Goal: Task Accomplishment & Management: Use online tool/utility

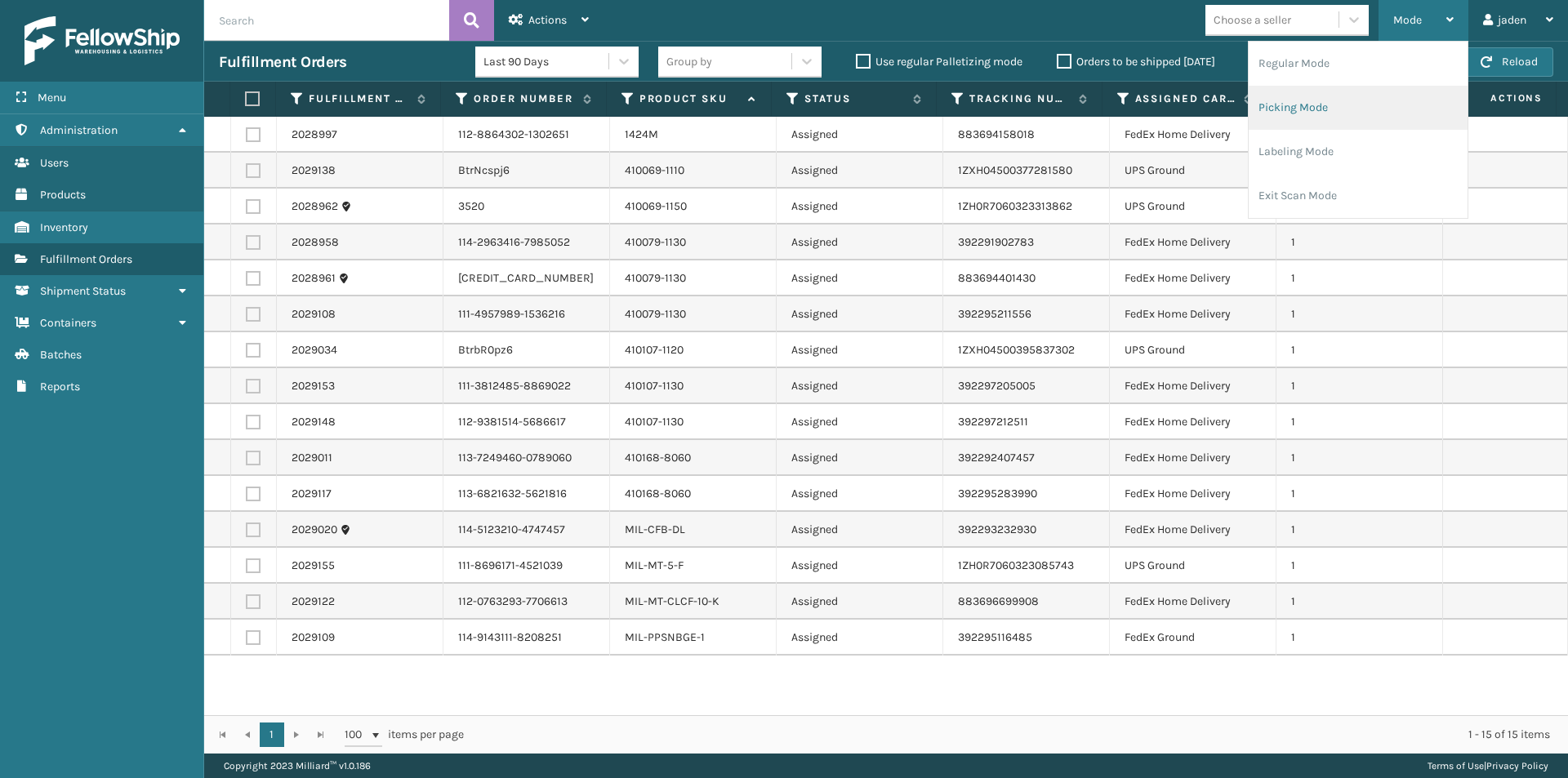
click at [1351, 123] on li "Picking Mode" at bounding box center [1357, 108] width 218 height 44
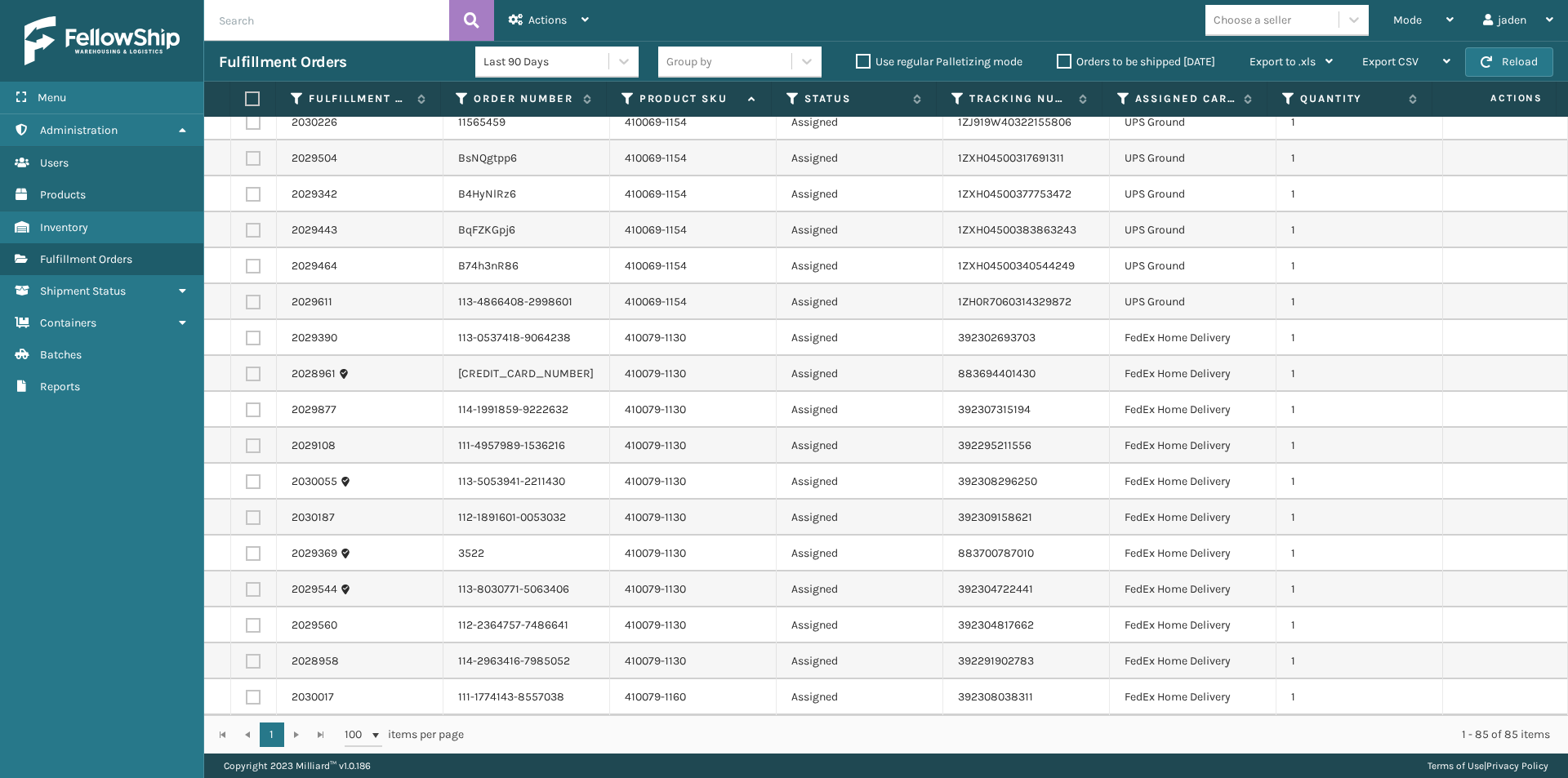
scroll to position [490, 0]
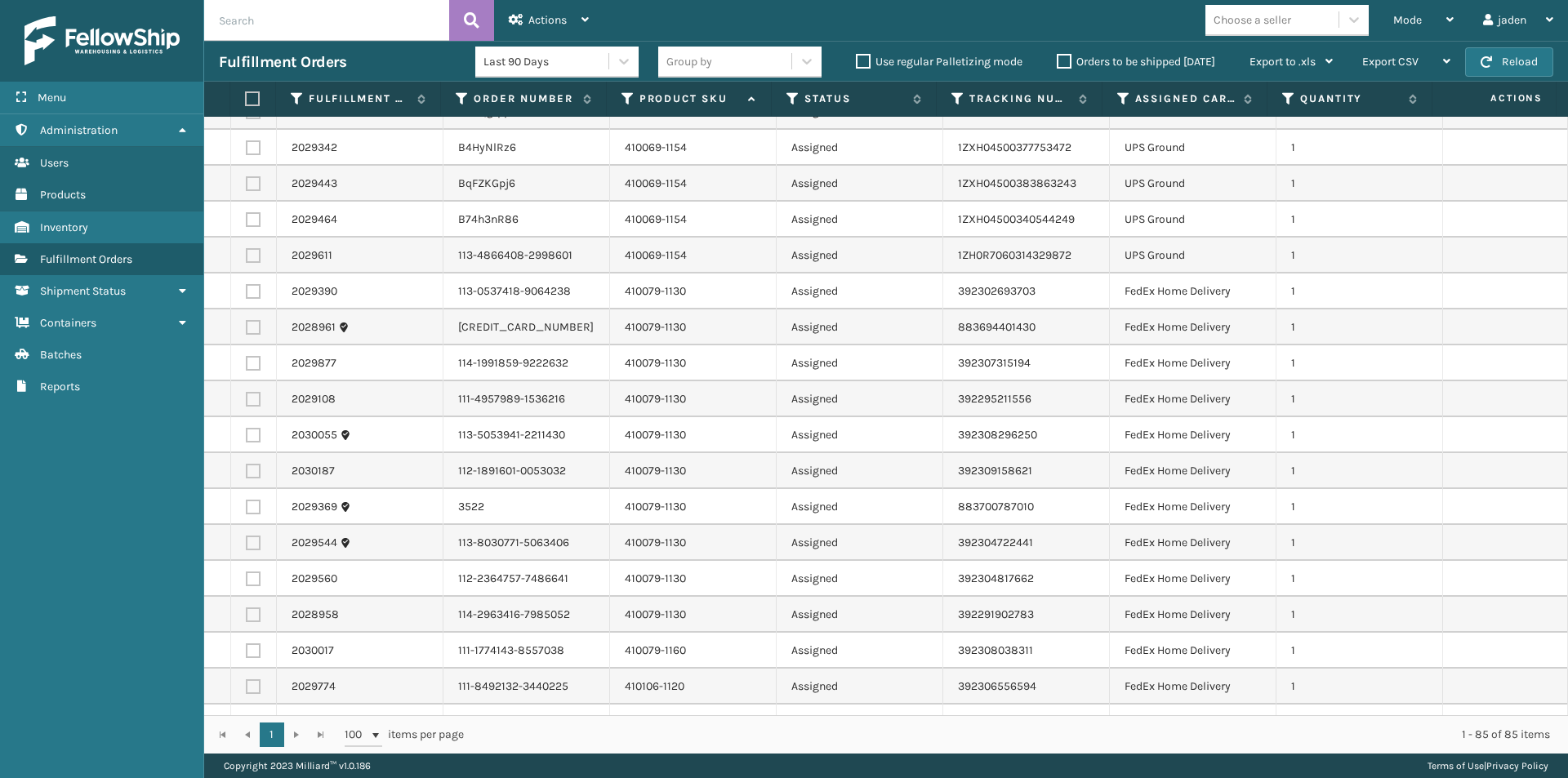
click at [256, 296] on label at bounding box center [253, 292] width 15 height 15
click at [247, 295] on input "checkbox" at bounding box center [246, 290] width 1 height 11
checkbox input "true"
click at [252, 325] on label at bounding box center [253, 327] width 15 height 15
click at [247, 325] on input "checkbox" at bounding box center [246, 325] width 1 height 11
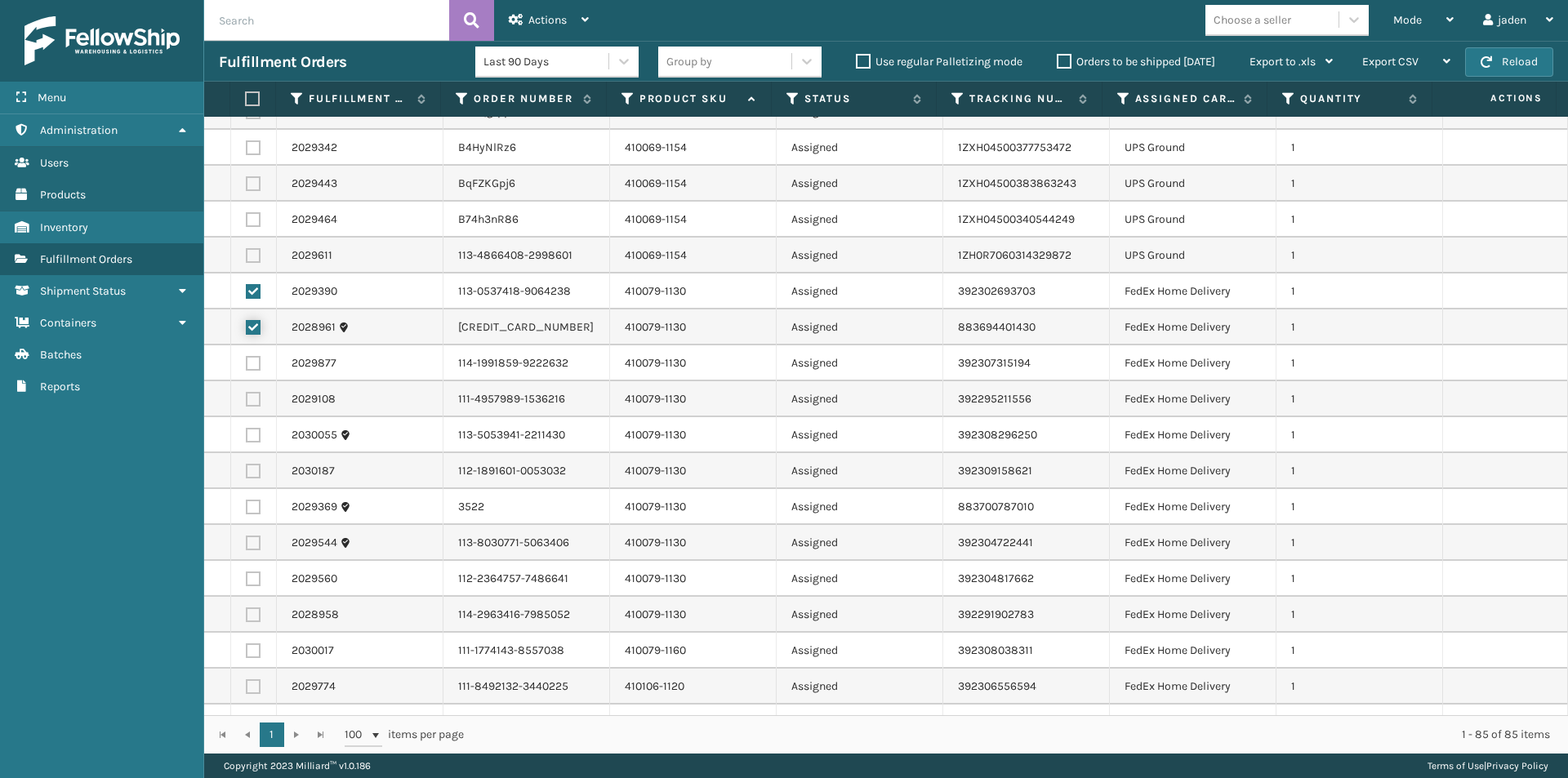
checkbox input "true"
click at [250, 360] on label at bounding box center [253, 363] width 15 height 15
click at [247, 360] on input "checkbox" at bounding box center [246, 361] width 1 height 11
checkbox input "true"
click at [250, 400] on label at bounding box center [253, 399] width 15 height 15
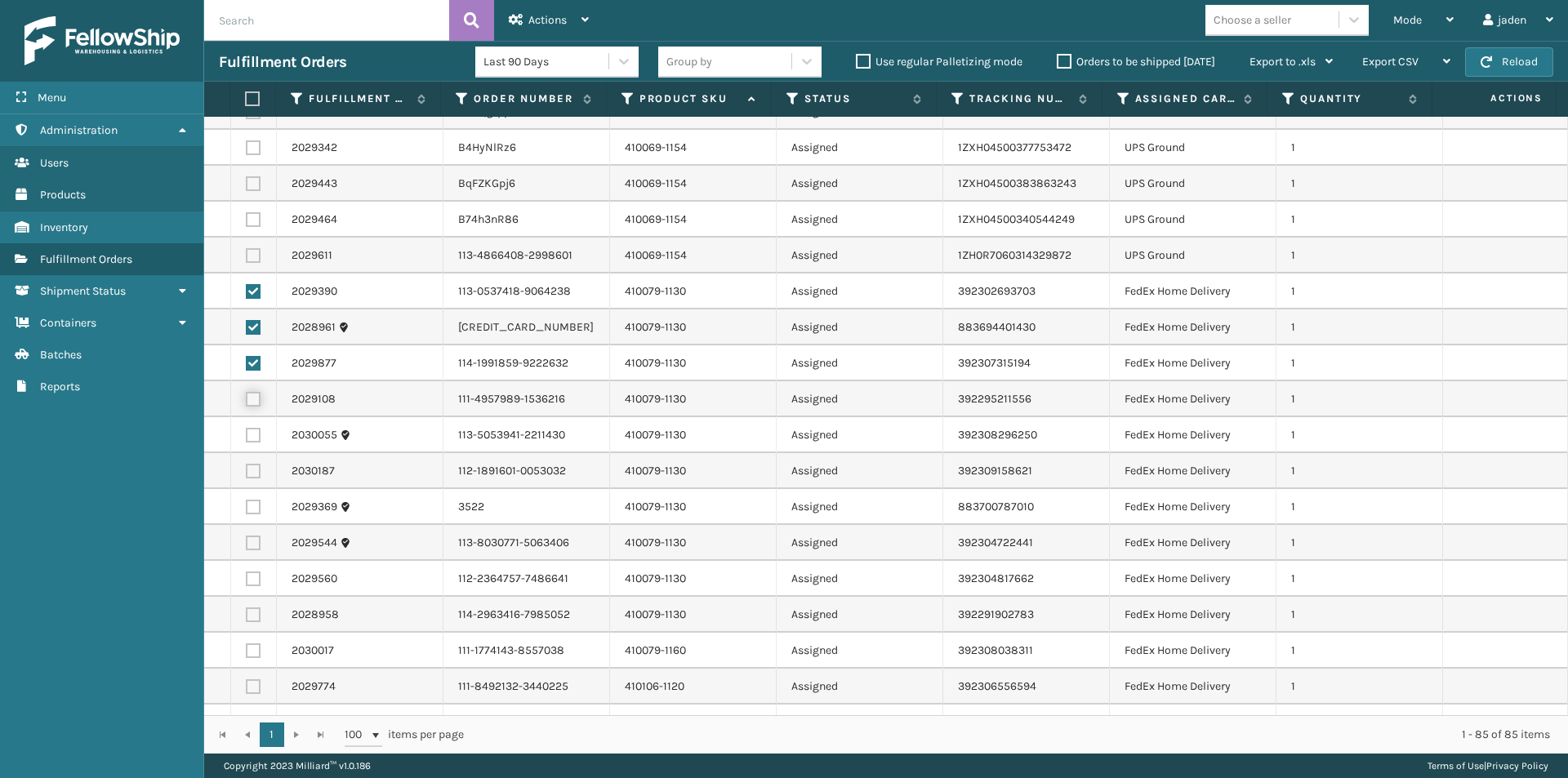
click at [247, 400] on input "checkbox" at bounding box center [246, 397] width 1 height 11
checkbox input "true"
click at [252, 429] on label at bounding box center [253, 435] width 15 height 15
click at [247, 429] on input "checkbox" at bounding box center [246, 433] width 1 height 11
checkbox input "true"
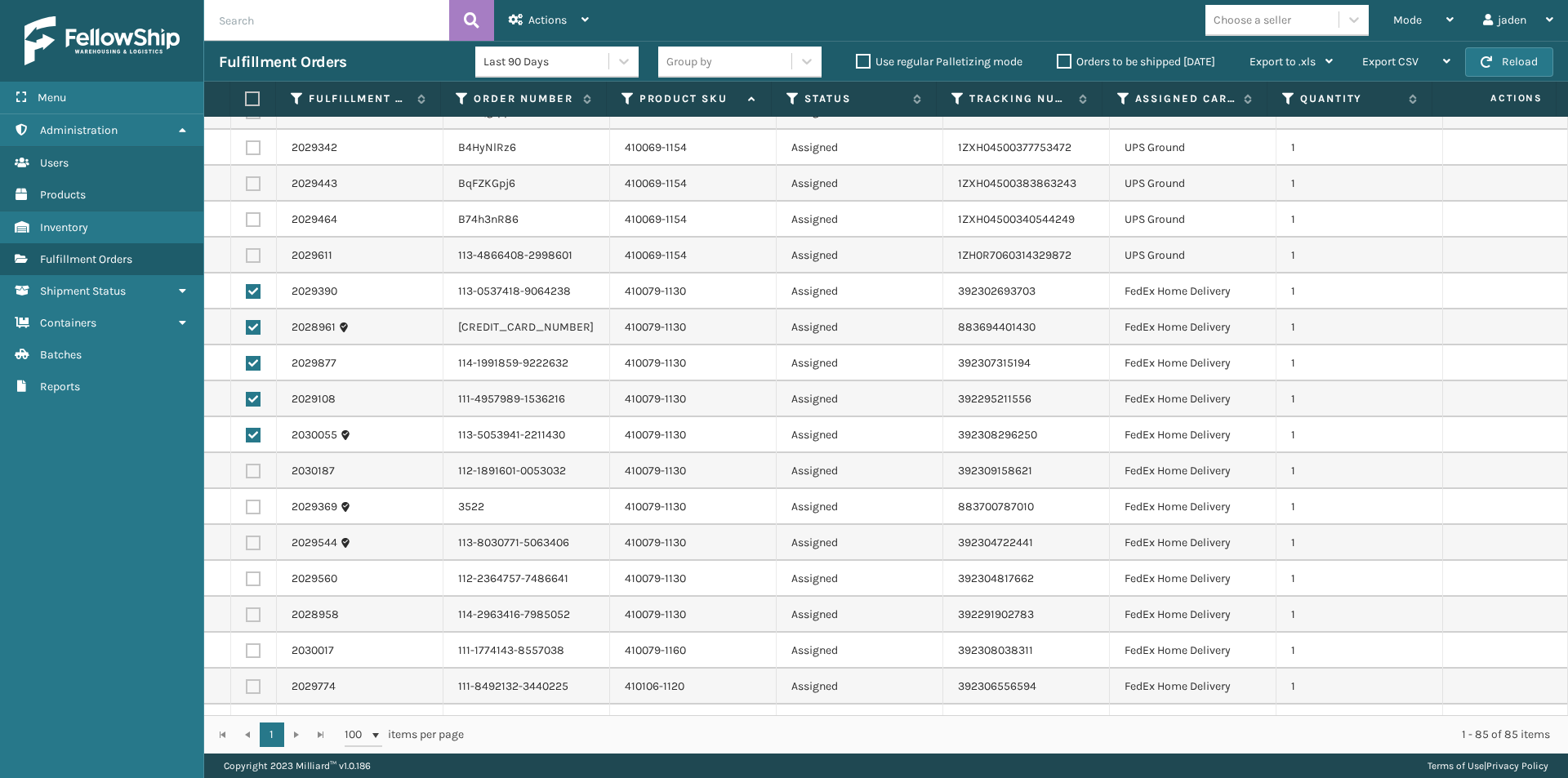
click at [252, 473] on label at bounding box center [253, 471] width 15 height 15
click at [247, 473] on input "checkbox" at bounding box center [246, 469] width 1 height 11
checkbox input "true"
drag, startPoint x: 253, startPoint y: 505, endPoint x: 252, endPoint y: 535, distance: 30.0
click at [253, 506] on label at bounding box center [253, 507] width 15 height 15
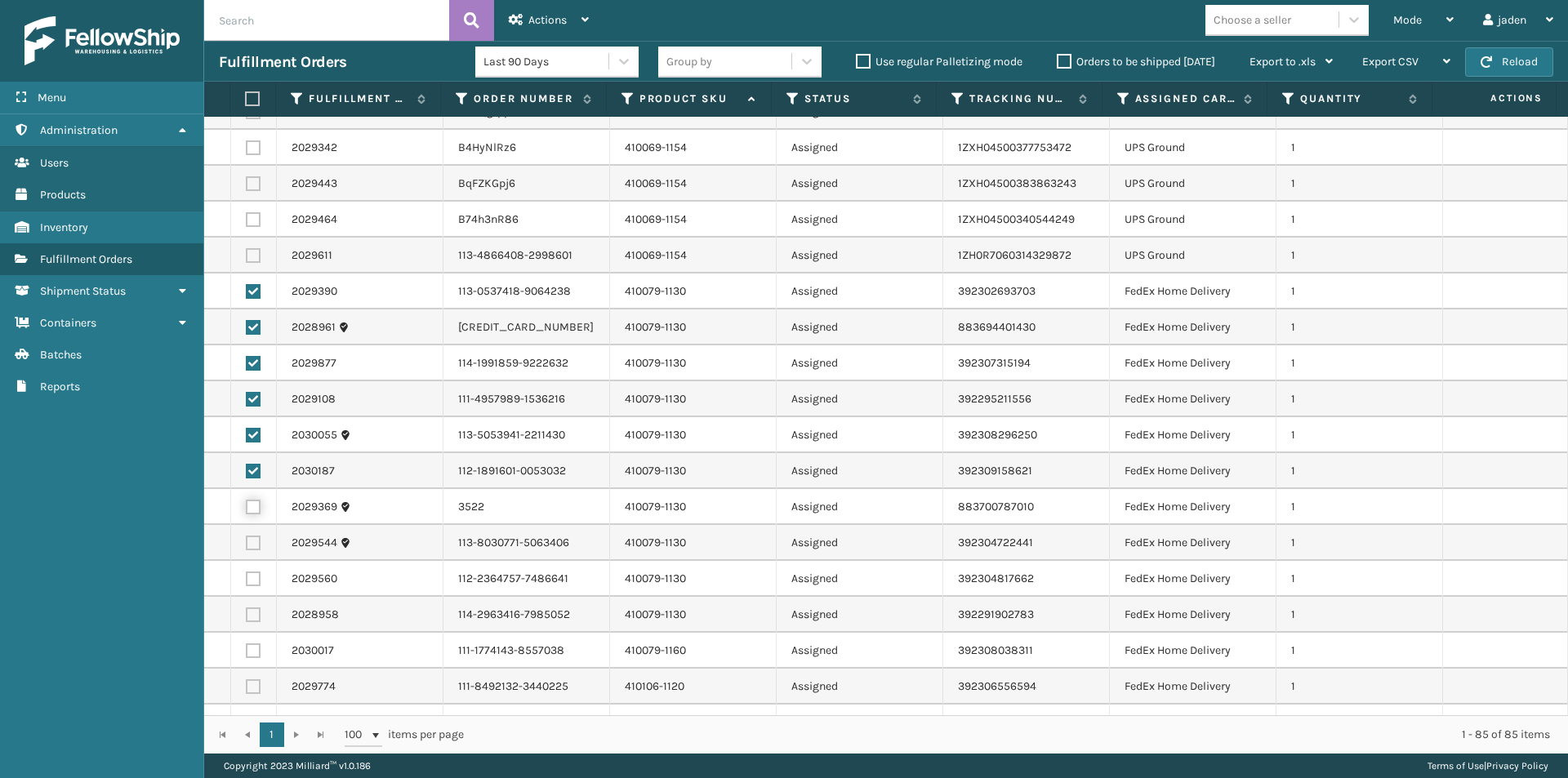
click at [247, 506] on input "checkbox" at bounding box center [246, 505] width 1 height 11
checkbox input "true"
click at [252, 535] on td at bounding box center [254, 543] width 45 height 36
click at [252, 537] on label at bounding box center [253, 543] width 15 height 15
click at [247, 537] on input "checkbox" at bounding box center [246, 541] width 1 height 11
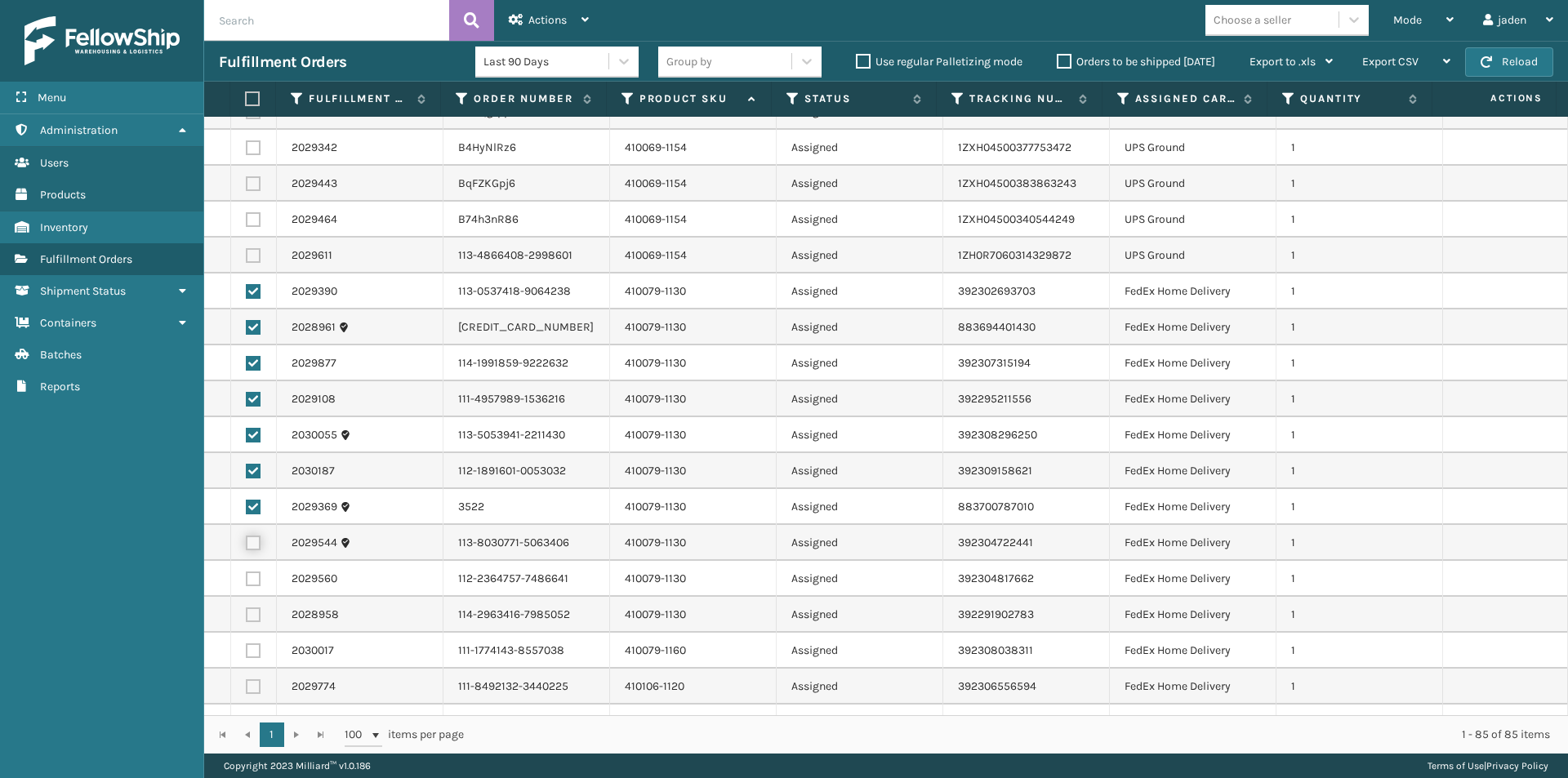
checkbox input "true"
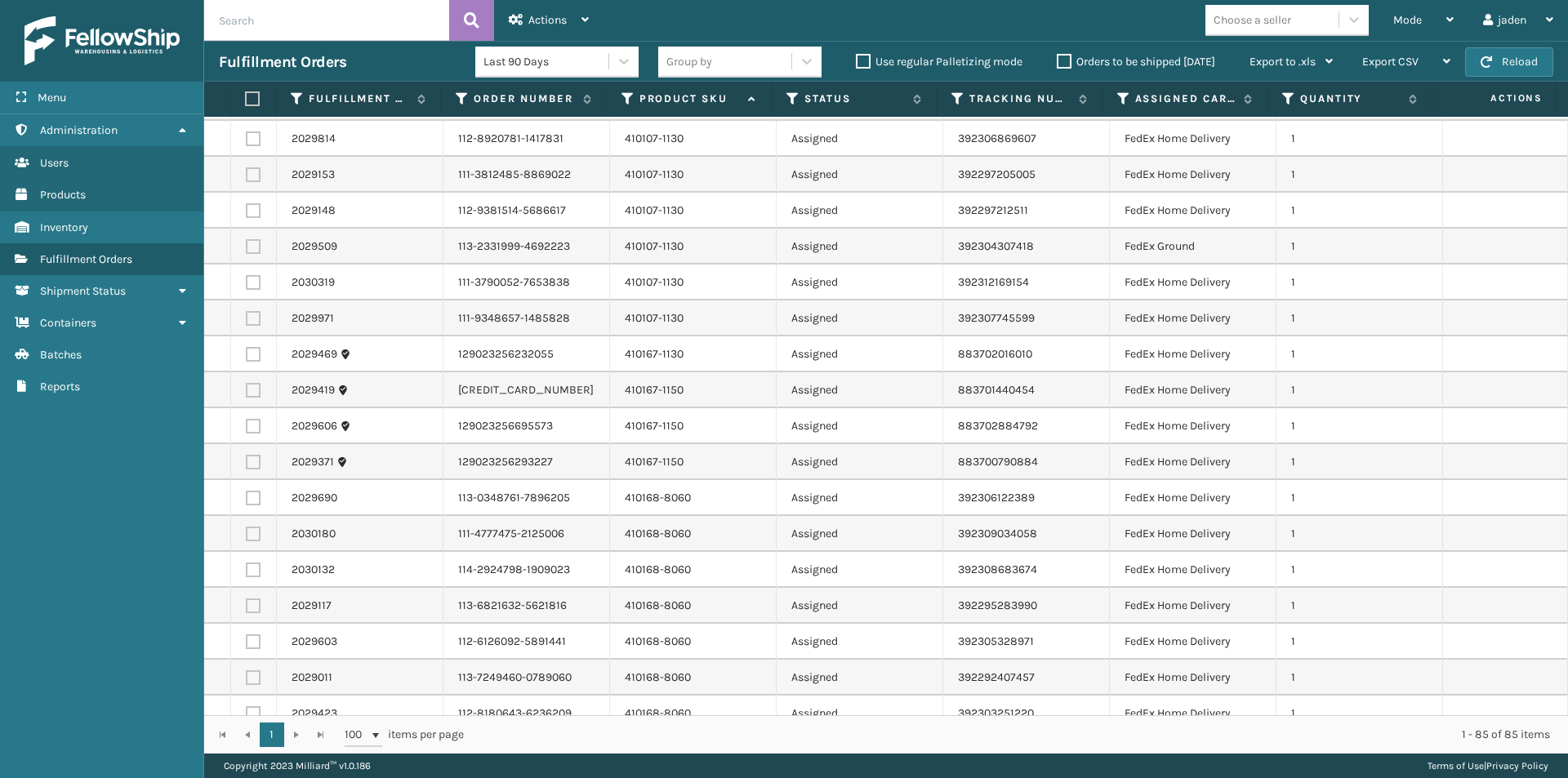
scroll to position [1389, 0]
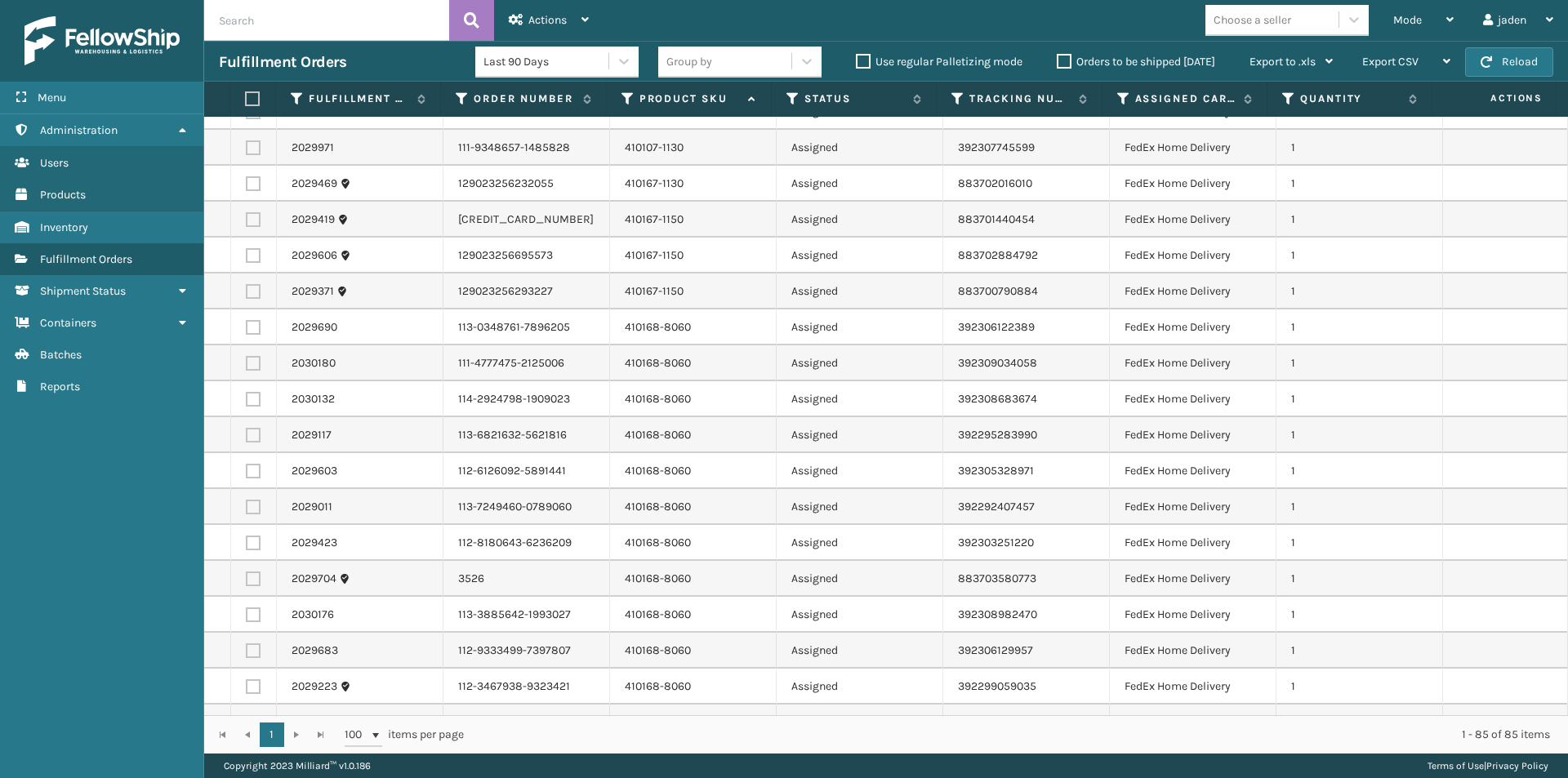
click at [258, 331] on label at bounding box center [253, 327] width 15 height 15
click at [247, 331] on input "checkbox" at bounding box center [246, 325] width 1 height 11
checkbox input "true"
click at [252, 366] on label at bounding box center [253, 363] width 15 height 15
click at [247, 366] on input "checkbox" at bounding box center [246, 361] width 1 height 11
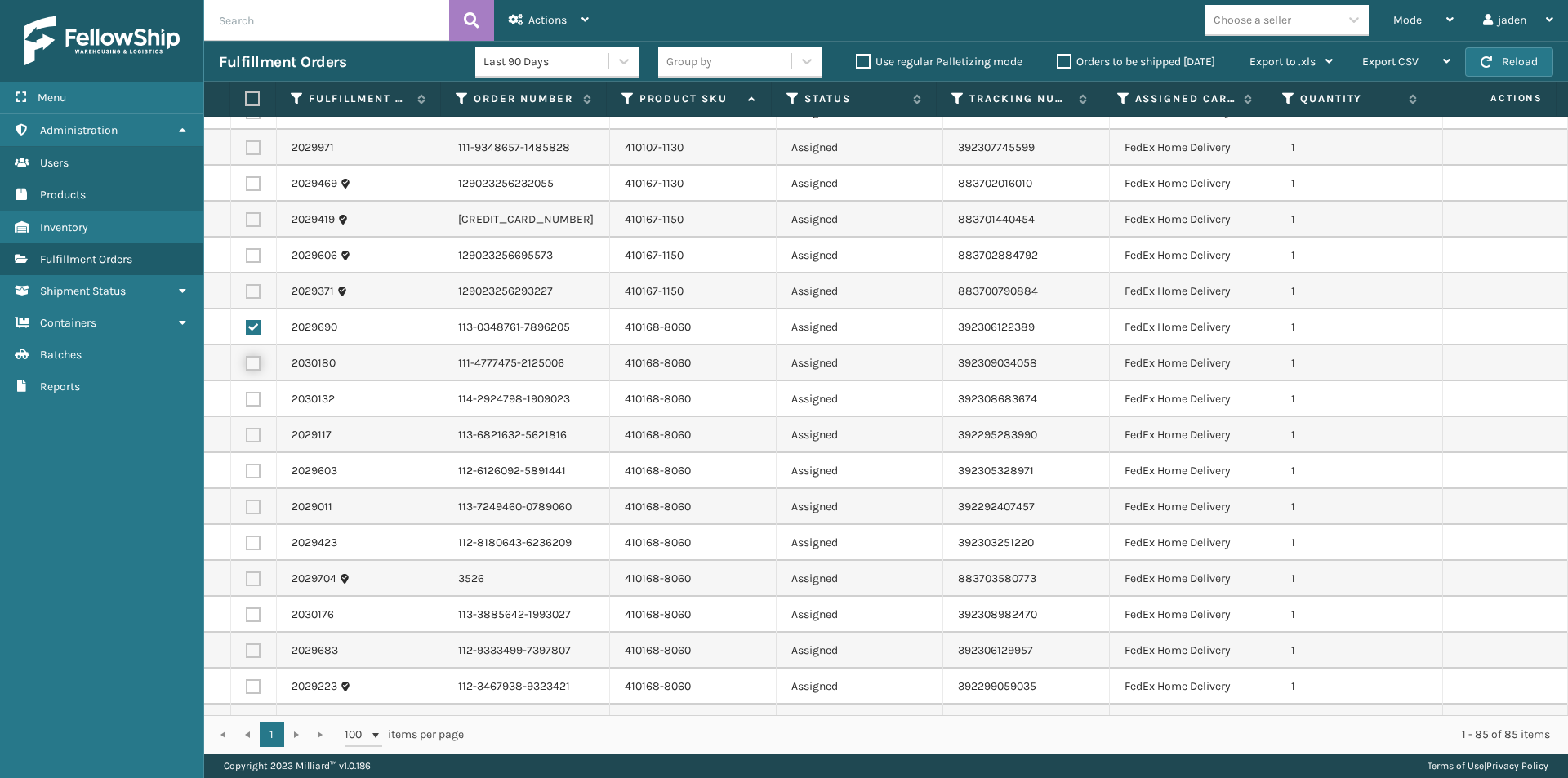
checkbox input "true"
click at [256, 404] on label at bounding box center [253, 399] width 15 height 15
click at [247, 402] on input "checkbox" at bounding box center [246, 397] width 1 height 11
checkbox input "true"
click at [247, 445] on td at bounding box center [254, 435] width 45 height 36
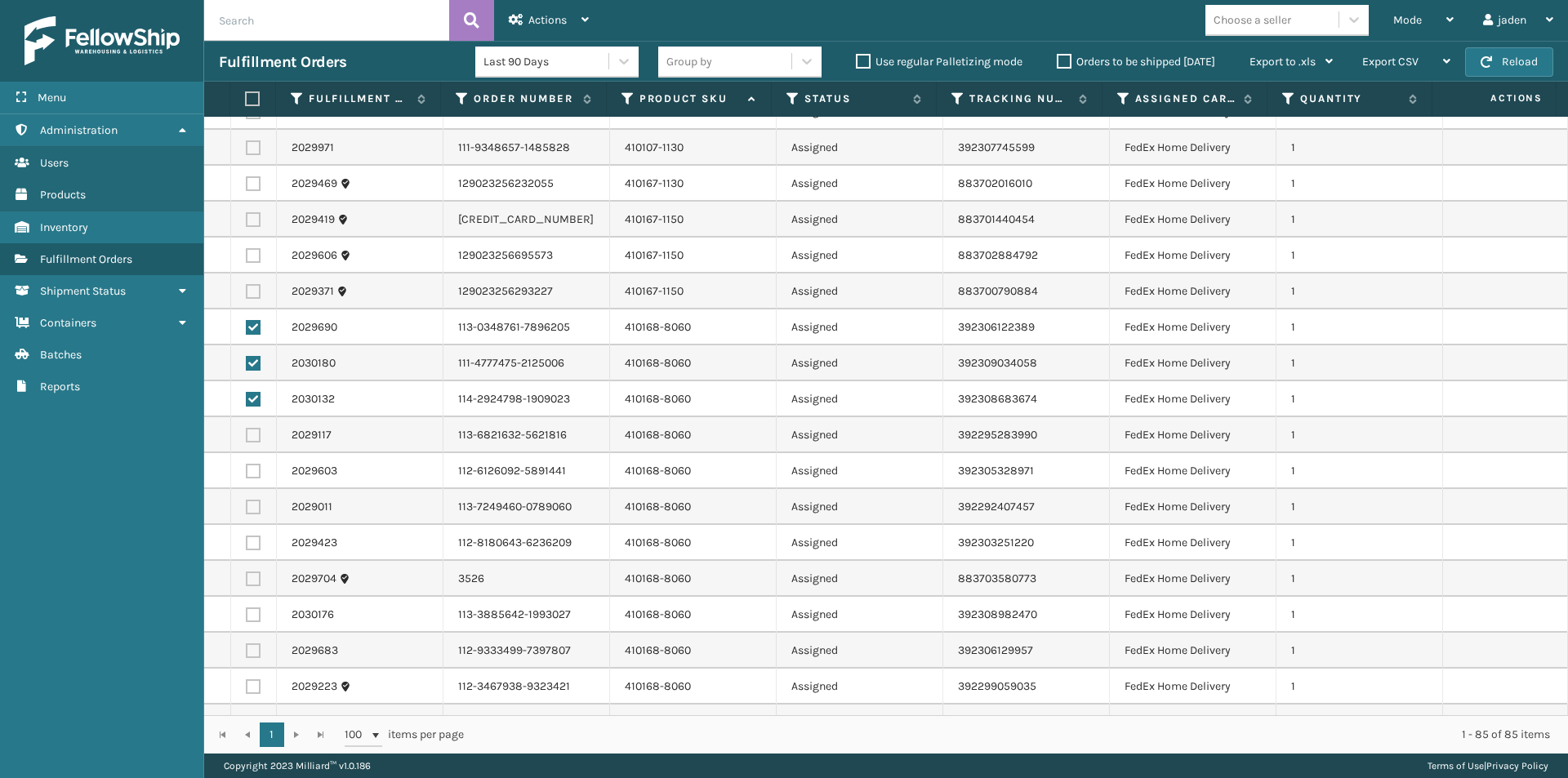
click at [252, 434] on label at bounding box center [253, 435] width 15 height 15
click at [247, 434] on input "checkbox" at bounding box center [246, 433] width 1 height 11
checkbox input "true"
click at [253, 473] on label at bounding box center [253, 471] width 15 height 15
click at [247, 473] on input "checkbox" at bounding box center [246, 469] width 1 height 11
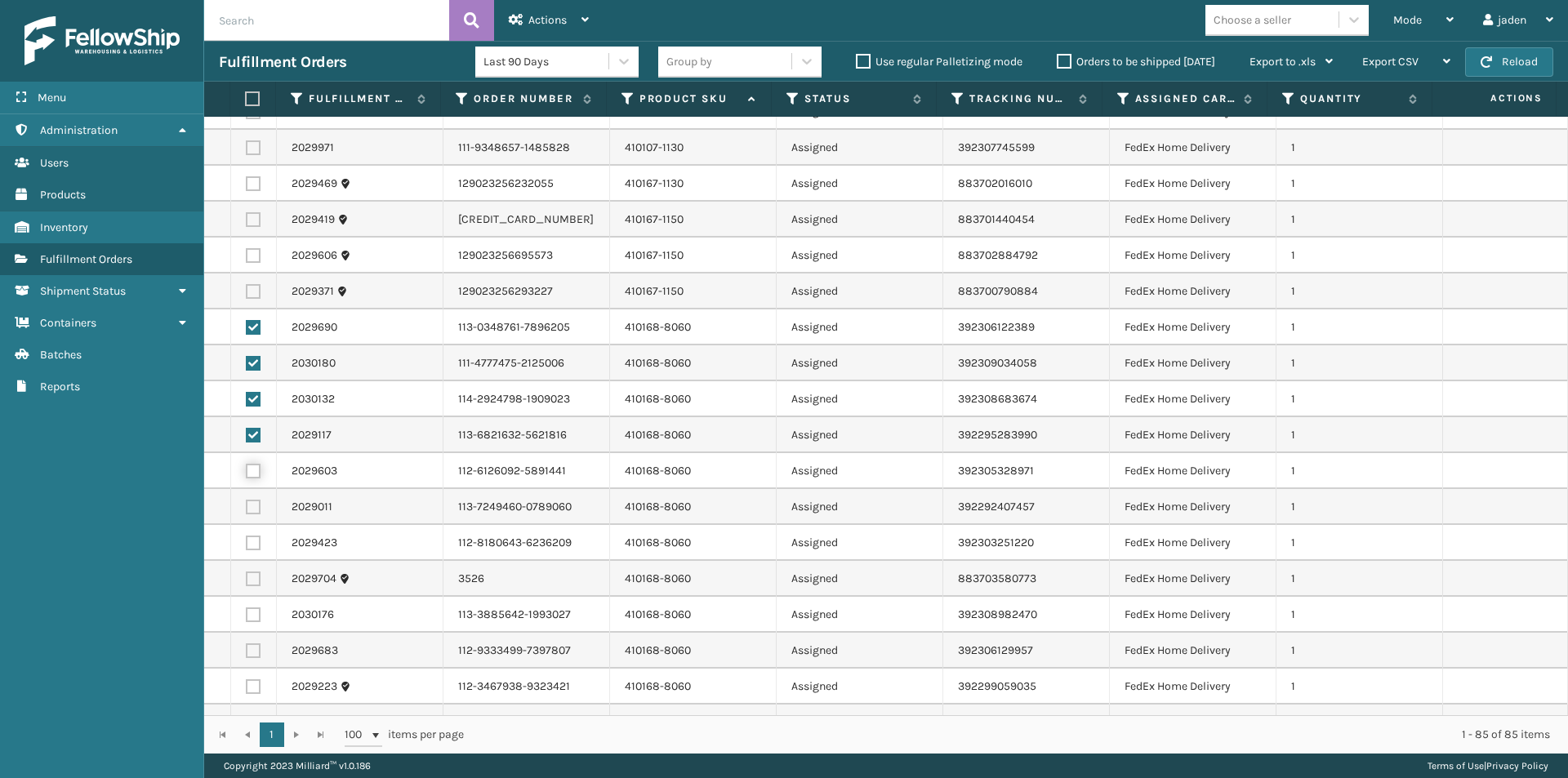
checkbox input "true"
click at [257, 504] on label at bounding box center [253, 507] width 15 height 15
click at [247, 504] on input "checkbox" at bounding box center [246, 505] width 1 height 11
checkbox input "true"
click at [255, 541] on label at bounding box center [253, 543] width 15 height 15
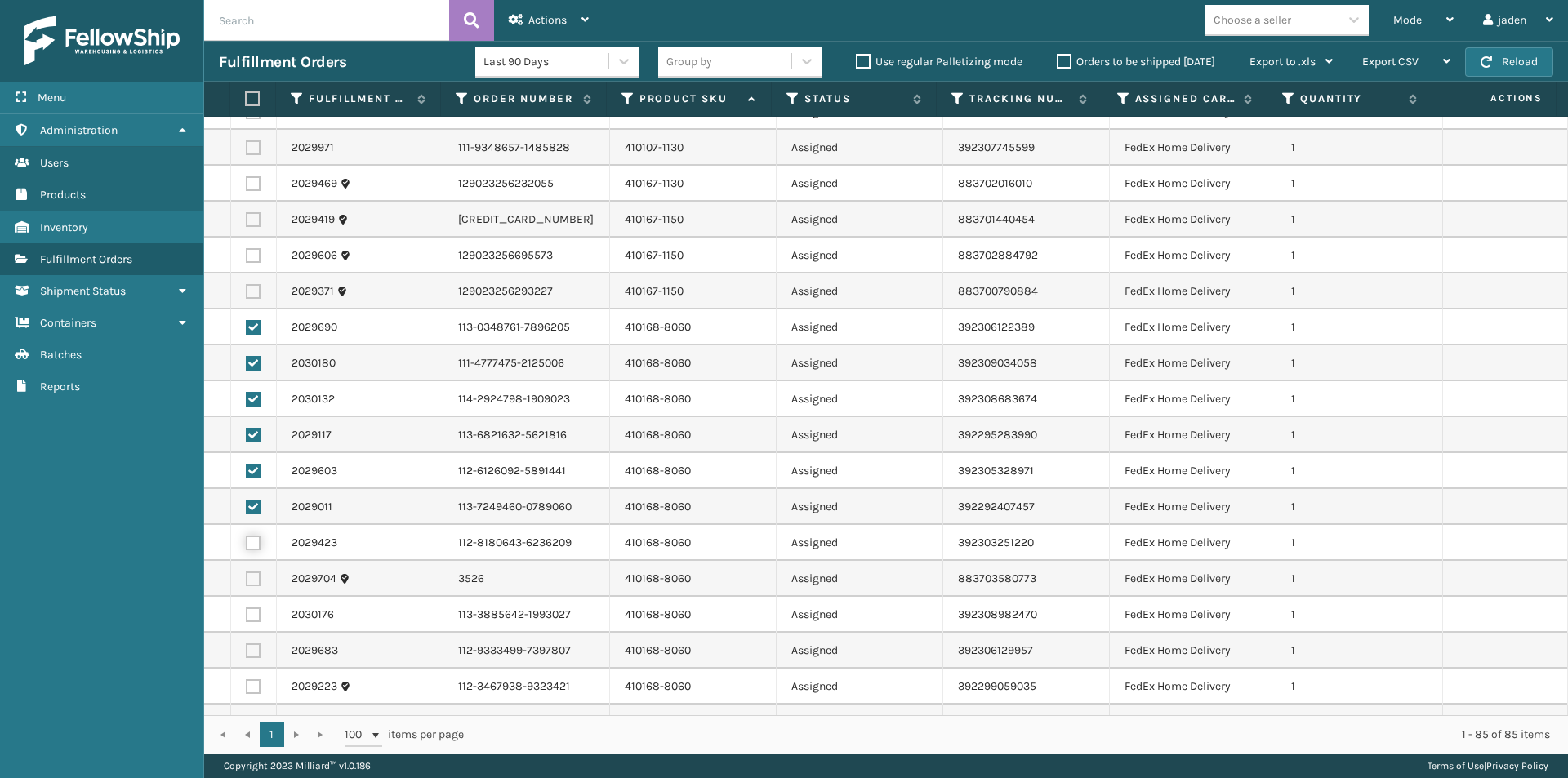
click at [247, 541] on input "checkbox" at bounding box center [246, 541] width 1 height 11
checkbox input "true"
click at [254, 586] on td at bounding box center [254, 579] width 45 height 36
click at [254, 576] on label at bounding box center [253, 578] width 15 height 15
click at [247, 576] on input "checkbox" at bounding box center [246, 576] width 1 height 11
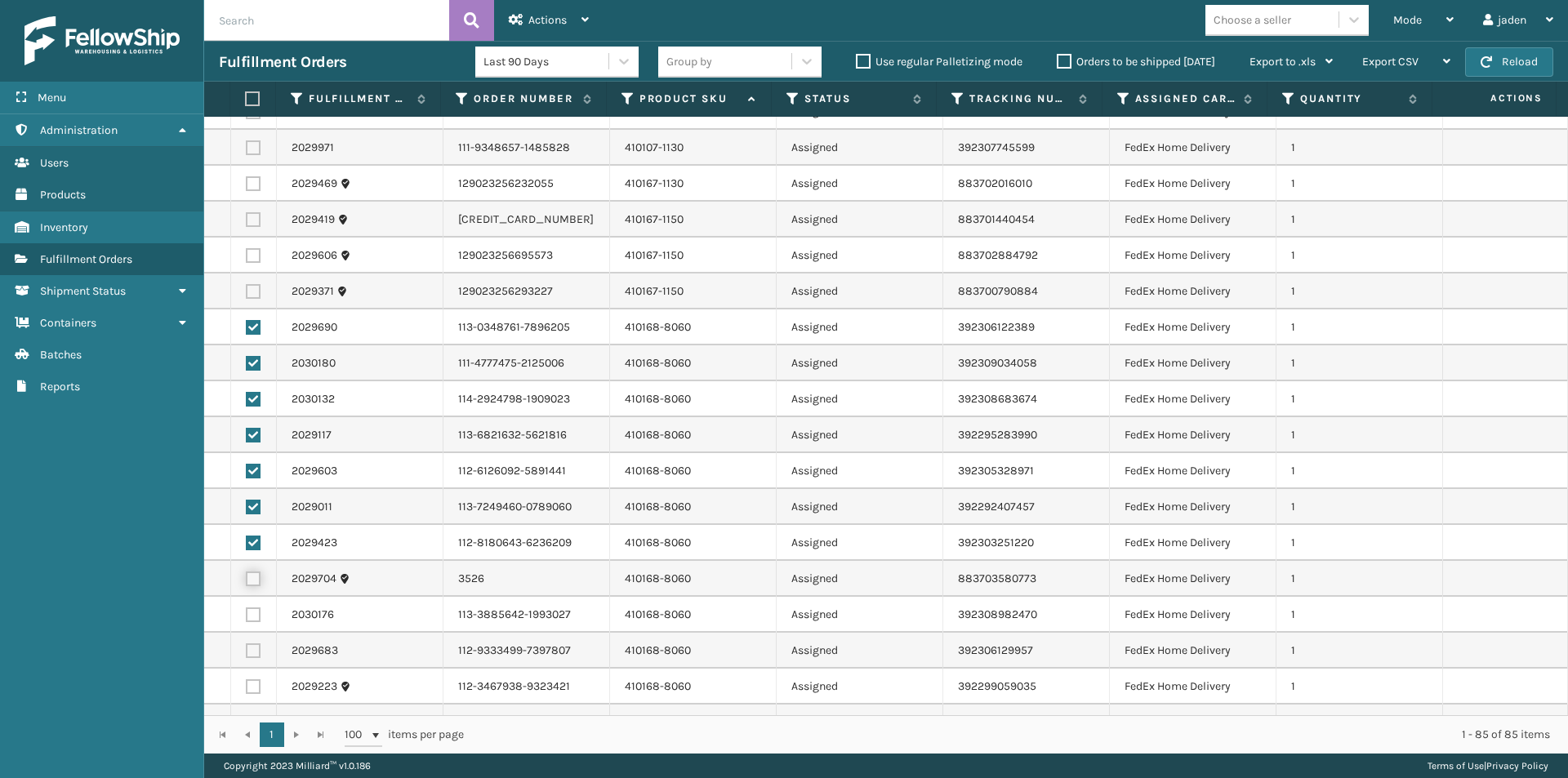
checkbox input "true"
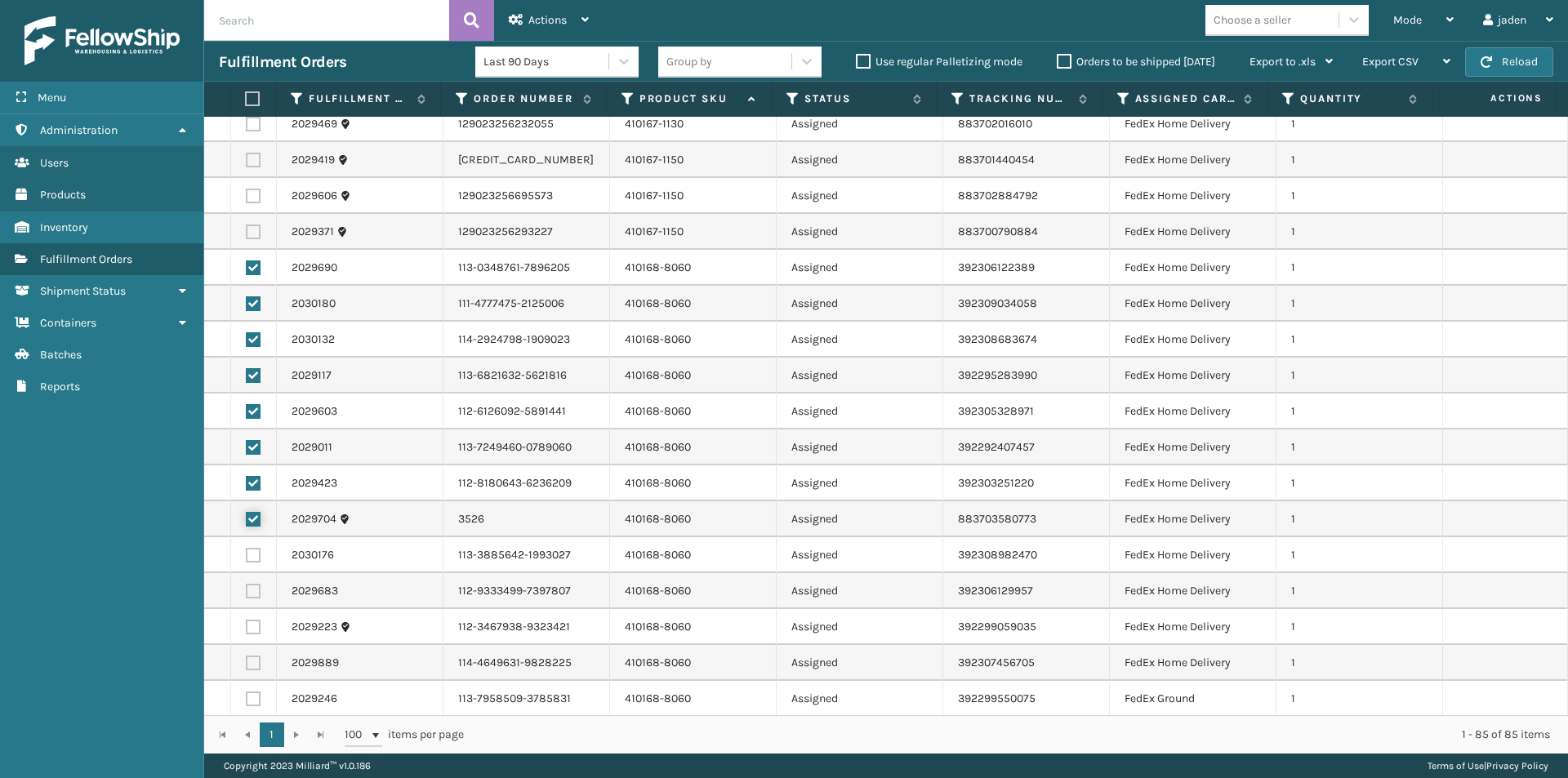
scroll to position [1634, 0]
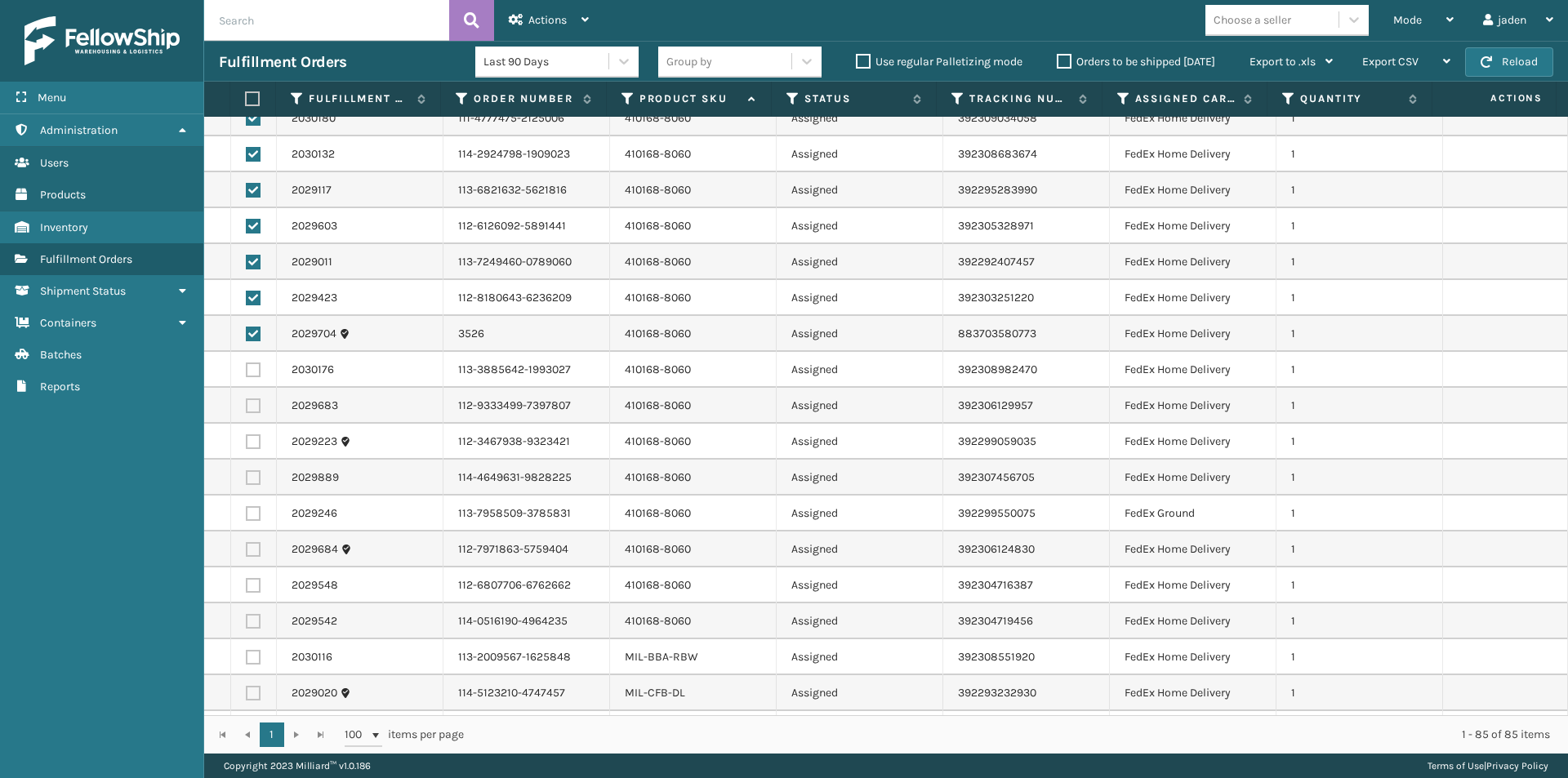
click at [252, 366] on label at bounding box center [253, 370] width 15 height 15
click at [247, 366] on input "checkbox" at bounding box center [246, 368] width 1 height 11
checkbox input "true"
click at [248, 408] on label at bounding box center [253, 405] width 15 height 15
click at [247, 408] on input "checkbox" at bounding box center [246, 403] width 1 height 11
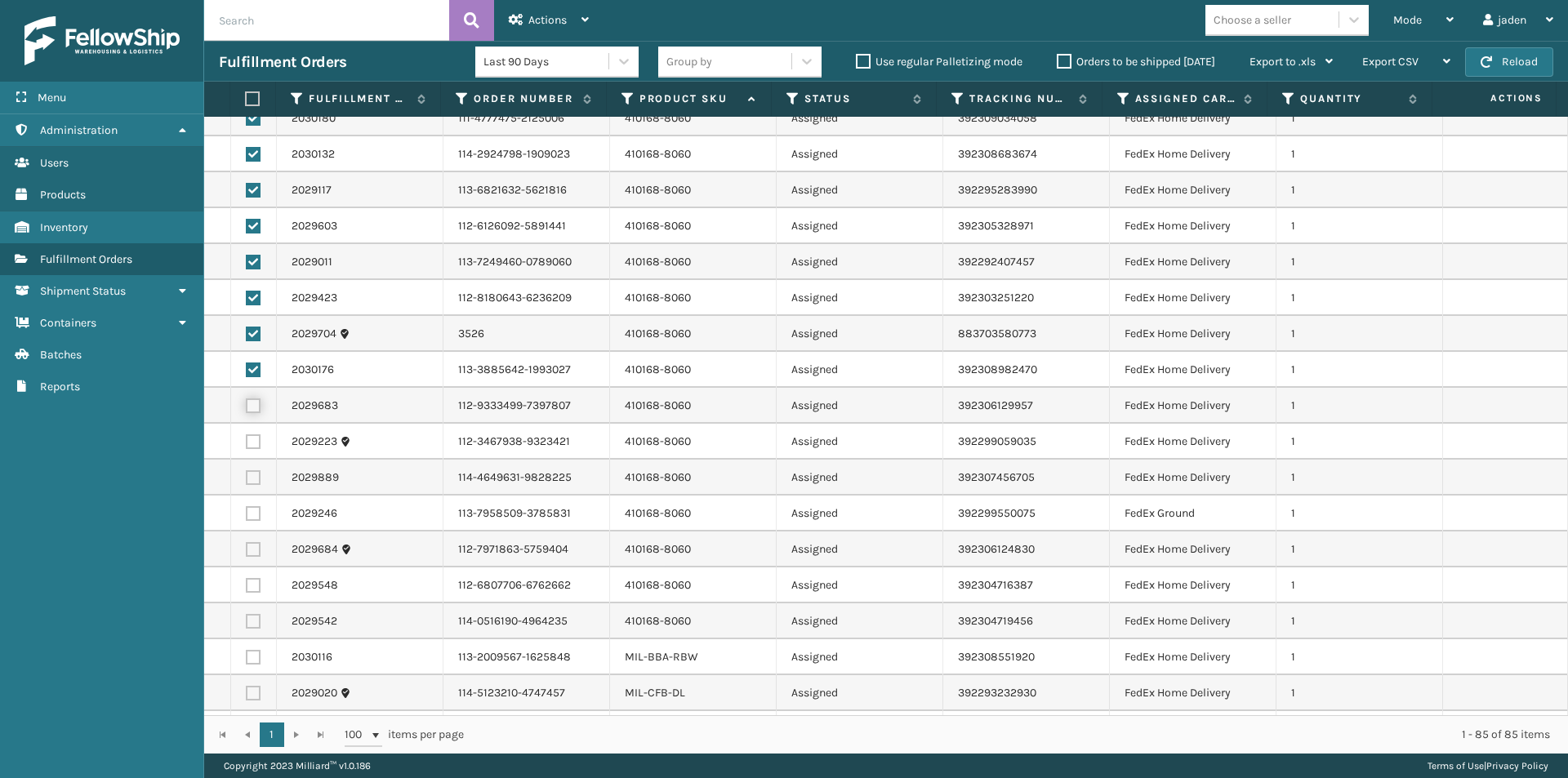
checkbox input "true"
click at [246, 444] on label at bounding box center [253, 442] width 15 height 15
click at [246, 444] on input "checkbox" at bounding box center [246, 440] width 1 height 11
checkbox input "true"
click at [252, 469] on td at bounding box center [254, 477] width 45 height 36
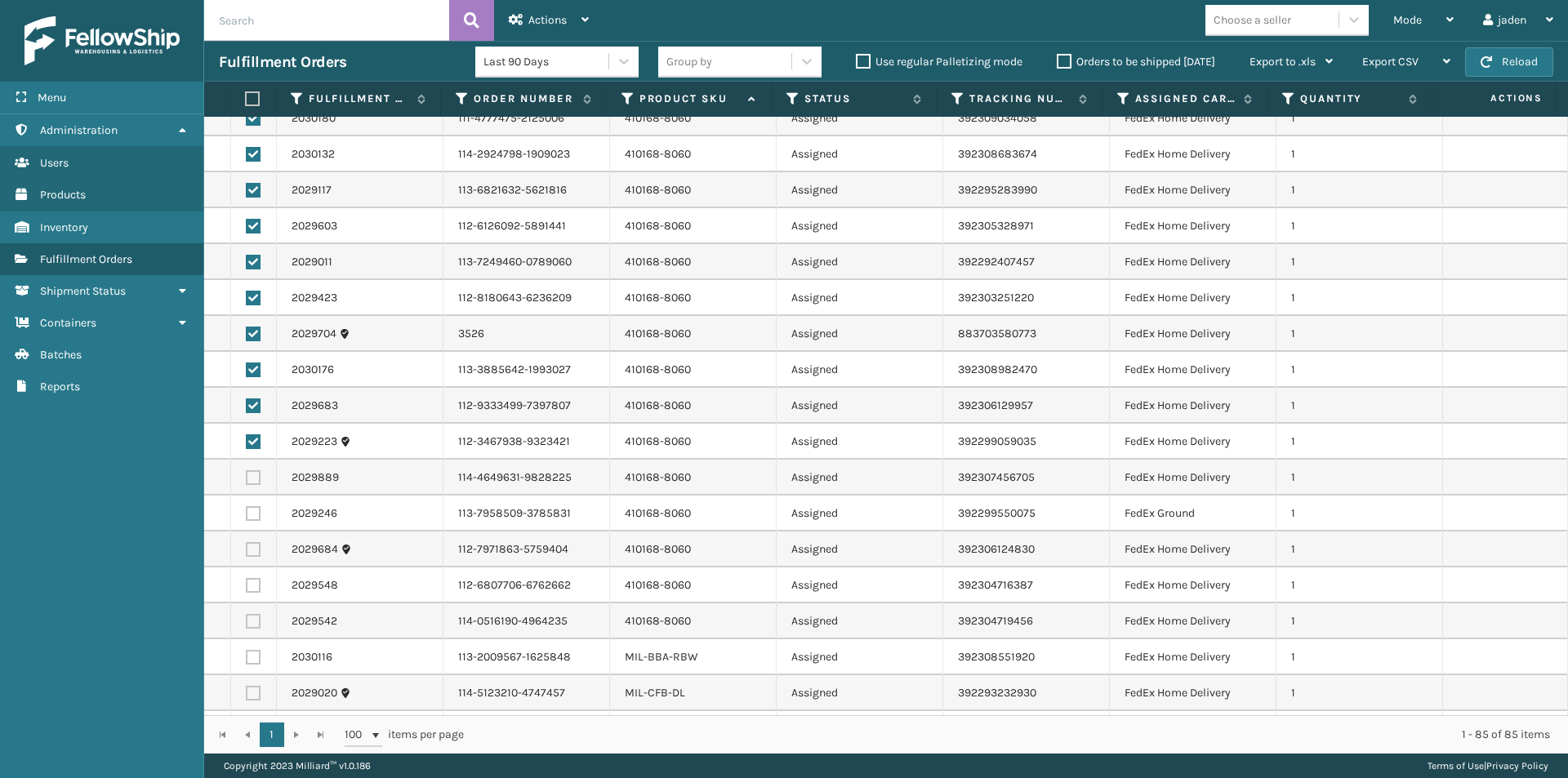
click at [253, 484] on label at bounding box center [253, 477] width 15 height 15
click at [247, 481] on input "checkbox" at bounding box center [246, 475] width 1 height 11
checkbox input "true"
click at [253, 510] on label at bounding box center [253, 513] width 15 height 15
click at [247, 510] on input "checkbox" at bounding box center [246, 511] width 1 height 11
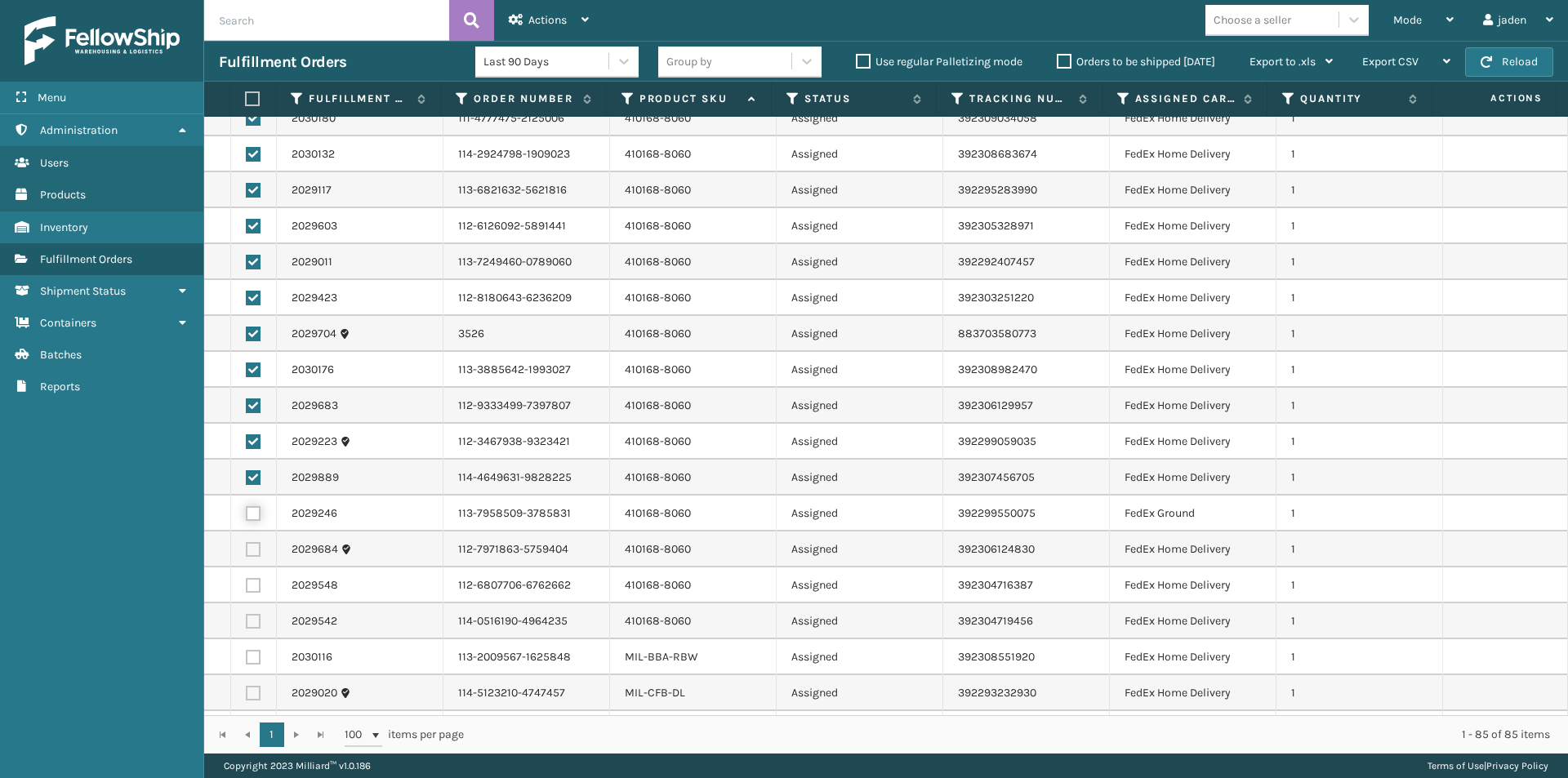
checkbox input "true"
click at [256, 551] on label at bounding box center [253, 550] width 15 height 15
click at [247, 551] on input "checkbox" at bounding box center [246, 548] width 1 height 11
checkbox input "true"
click at [251, 585] on label at bounding box center [253, 585] width 15 height 15
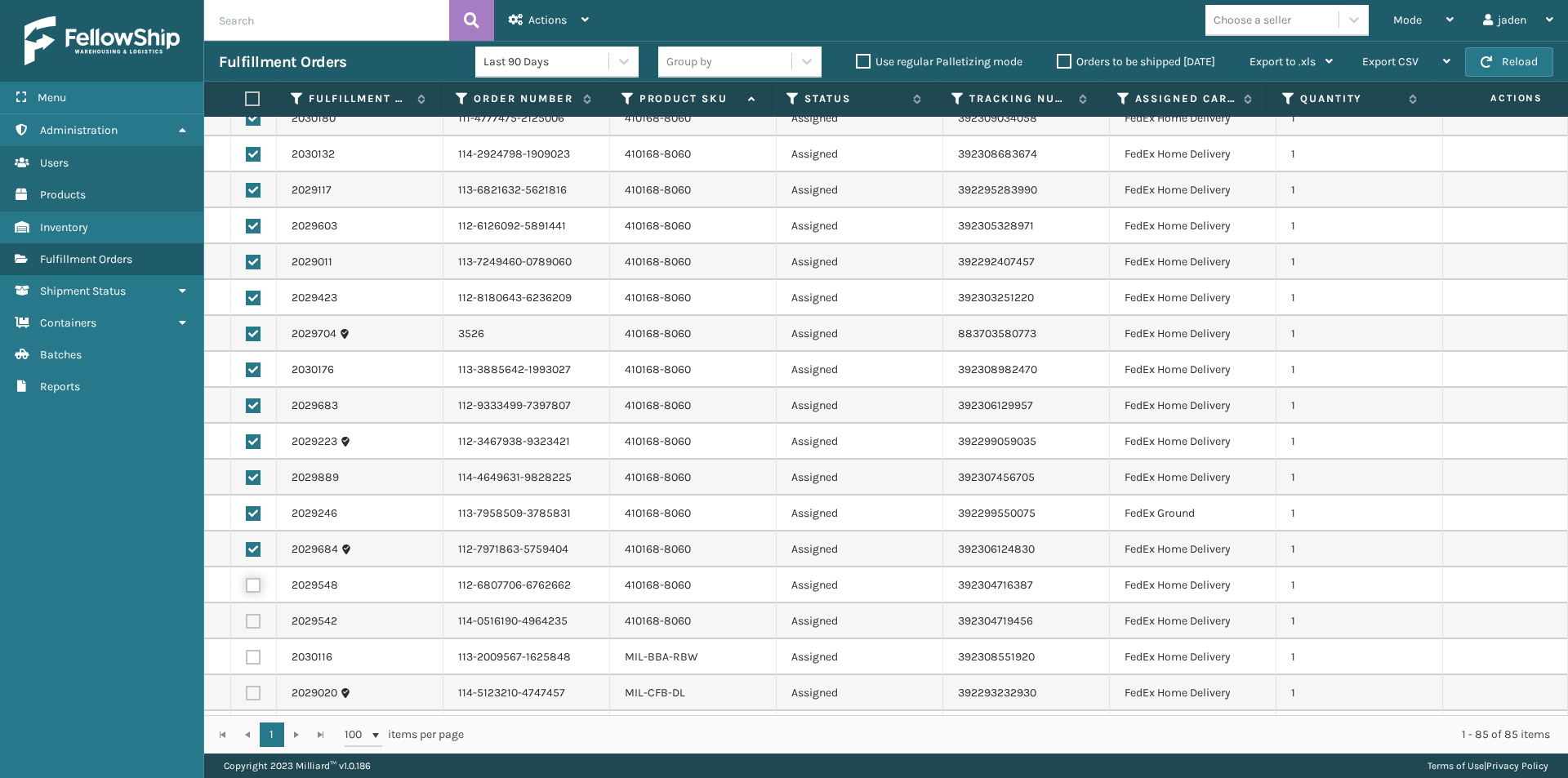
click at [247, 585] on input "checkbox" at bounding box center [246, 583] width 1 height 11
checkbox input "true"
click at [251, 618] on label at bounding box center [253, 621] width 15 height 15
click at [247, 618] on input "checkbox" at bounding box center [246, 619] width 1 height 11
checkbox input "true"
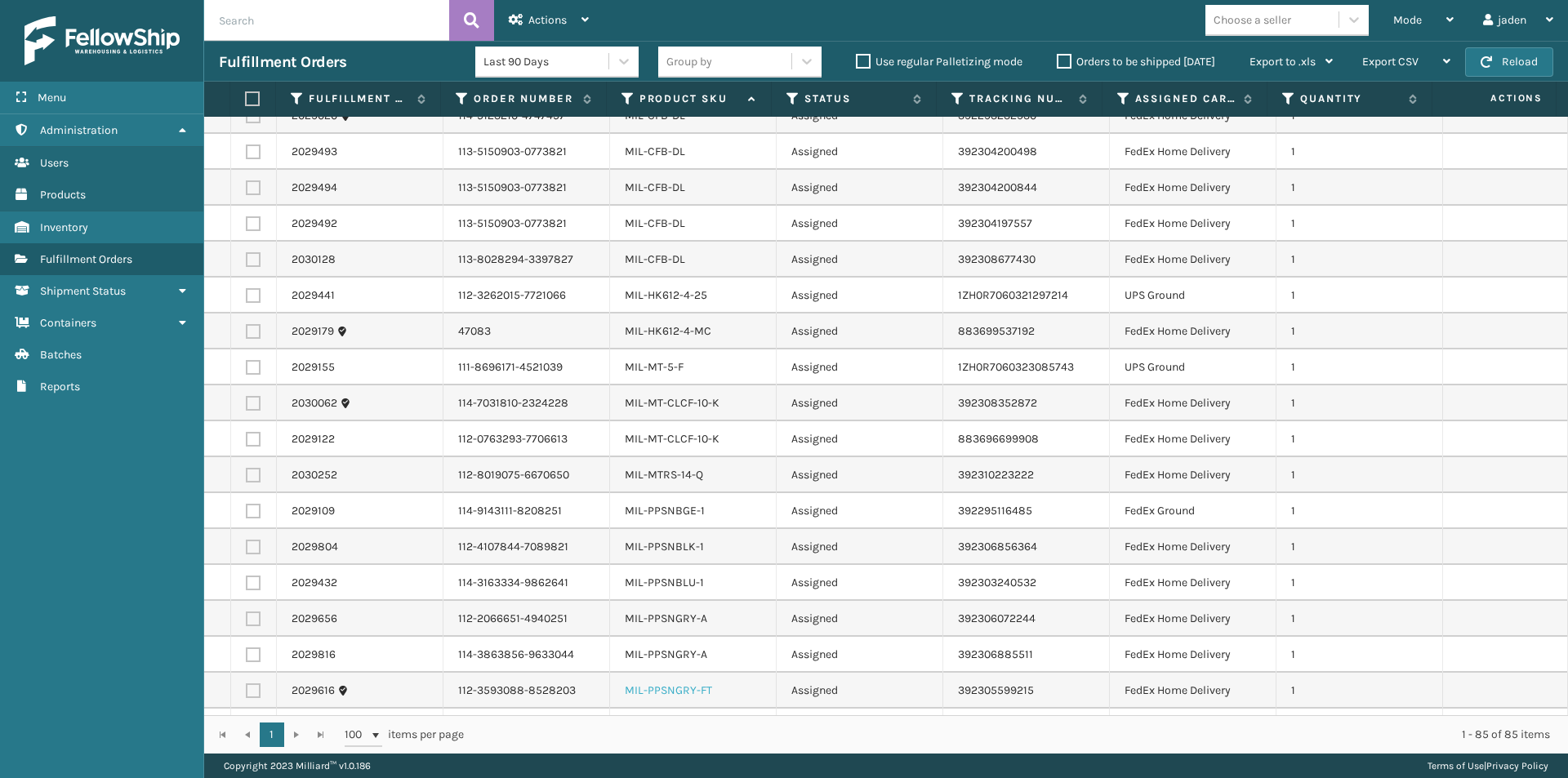
scroll to position [2288, 0]
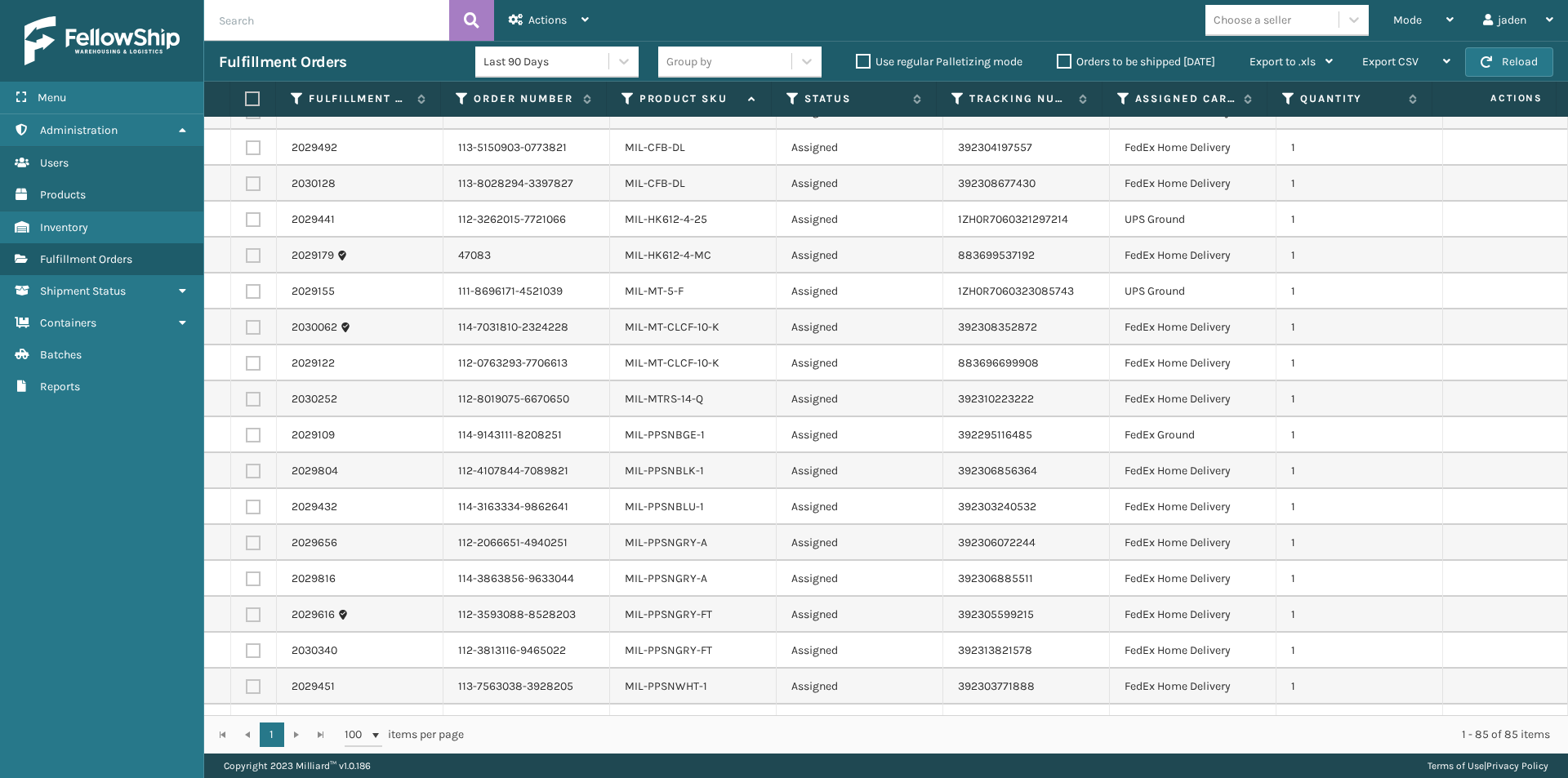
click at [252, 433] on label at bounding box center [253, 435] width 15 height 15
click at [247, 433] on input "checkbox" at bounding box center [246, 433] width 1 height 11
checkbox input "true"
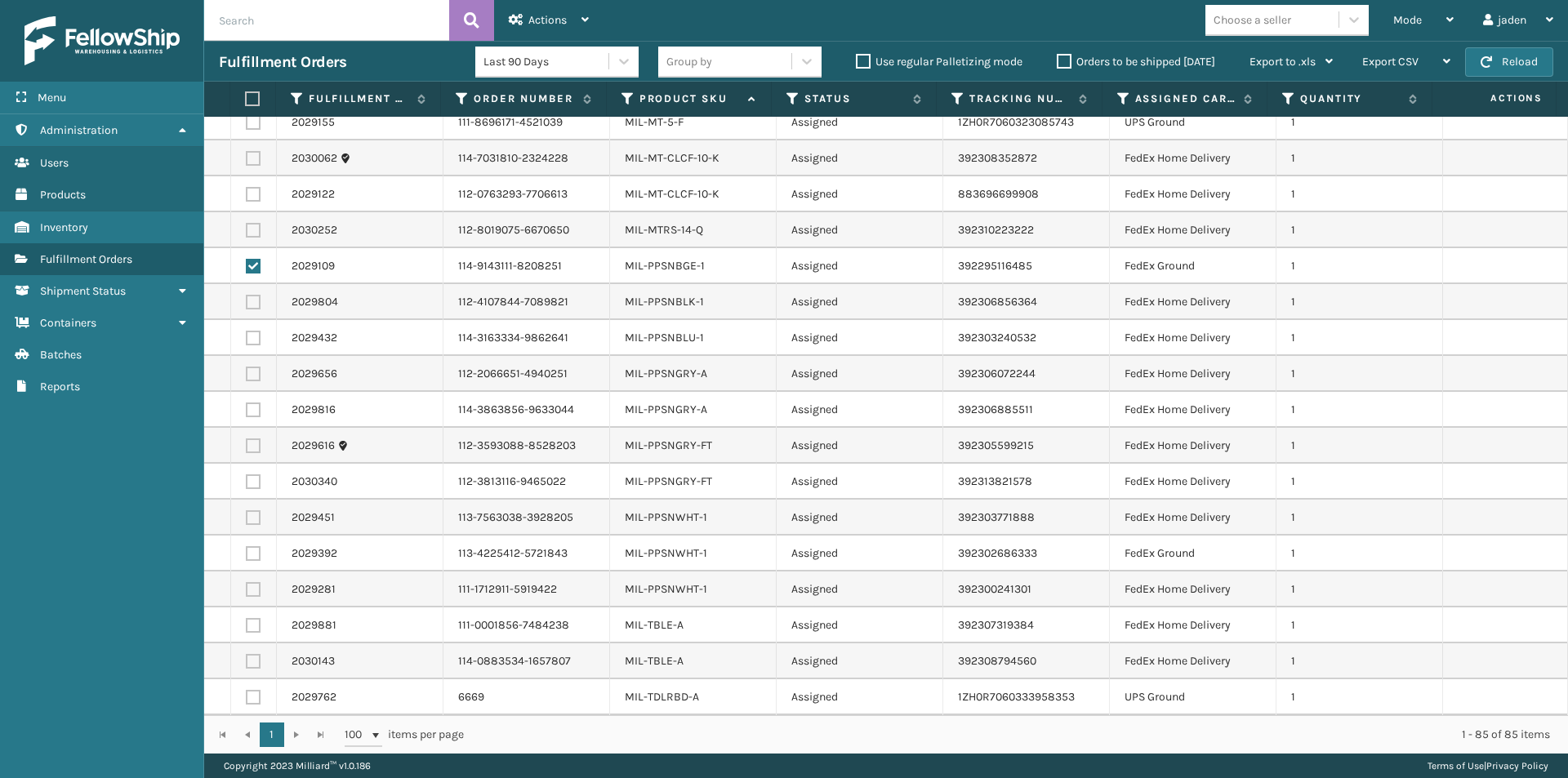
click at [249, 592] on label at bounding box center [253, 589] width 15 height 15
click at [247, 592] on input "checkbox" at bounding box center [246, 587] width 1 height 11
checkbox input "true"
click at [247, 556] on label at bounding box center [253, 554] width 15 height 15
click at [247, 556] on input "checkbox" at bounding box center [246, 552] width 1 height 11
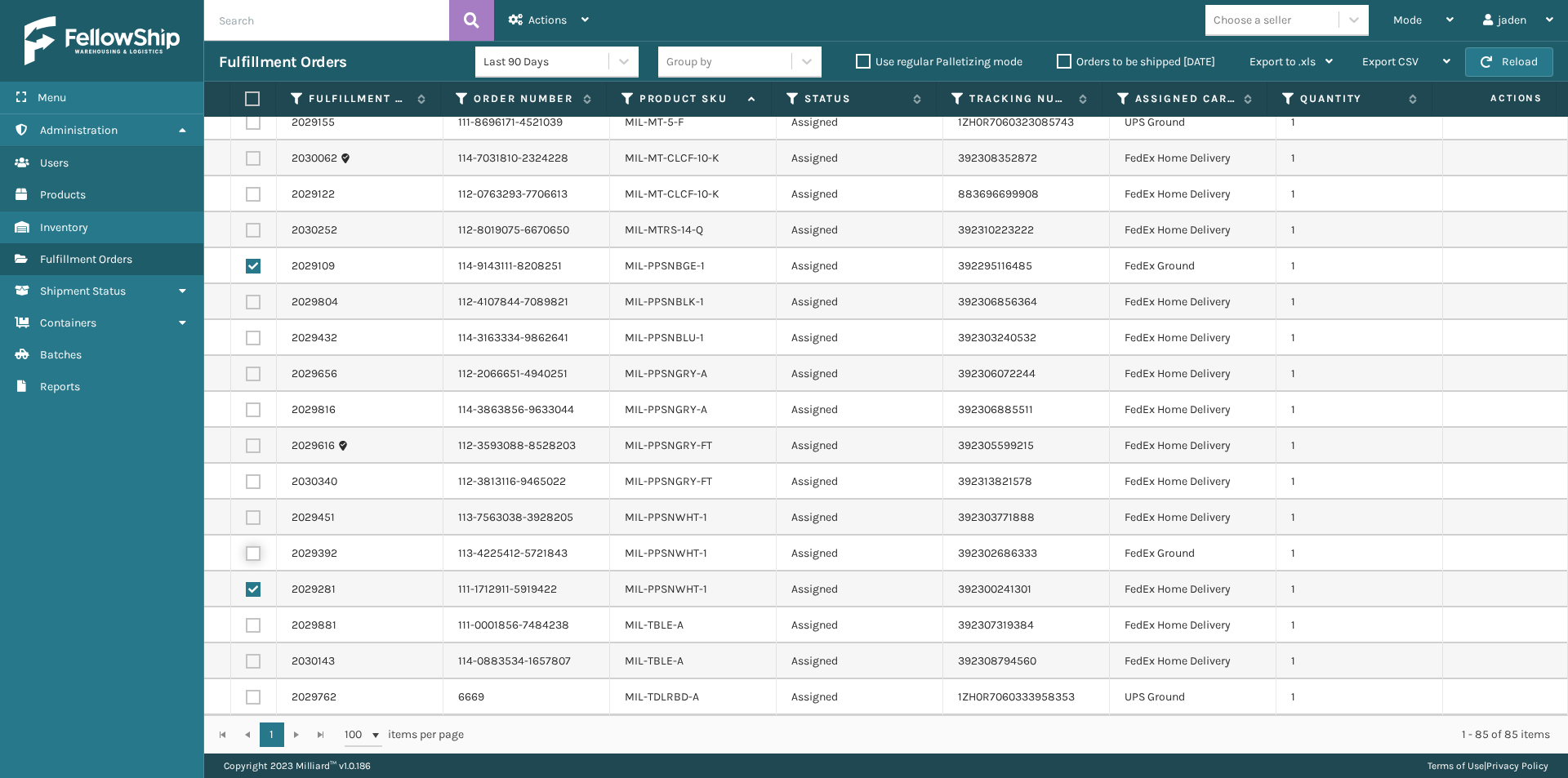
checkbox input "true"
click at [258, 514] on label at bounding box center [253, 517] width 15 height 15
click at [247, 514] on input "checkbox" at bounding box center [246, 515] width 1 height 11
checkbox input "true"
click at [258, 482] on label at bounding box center [253, 481] width 15 height 15
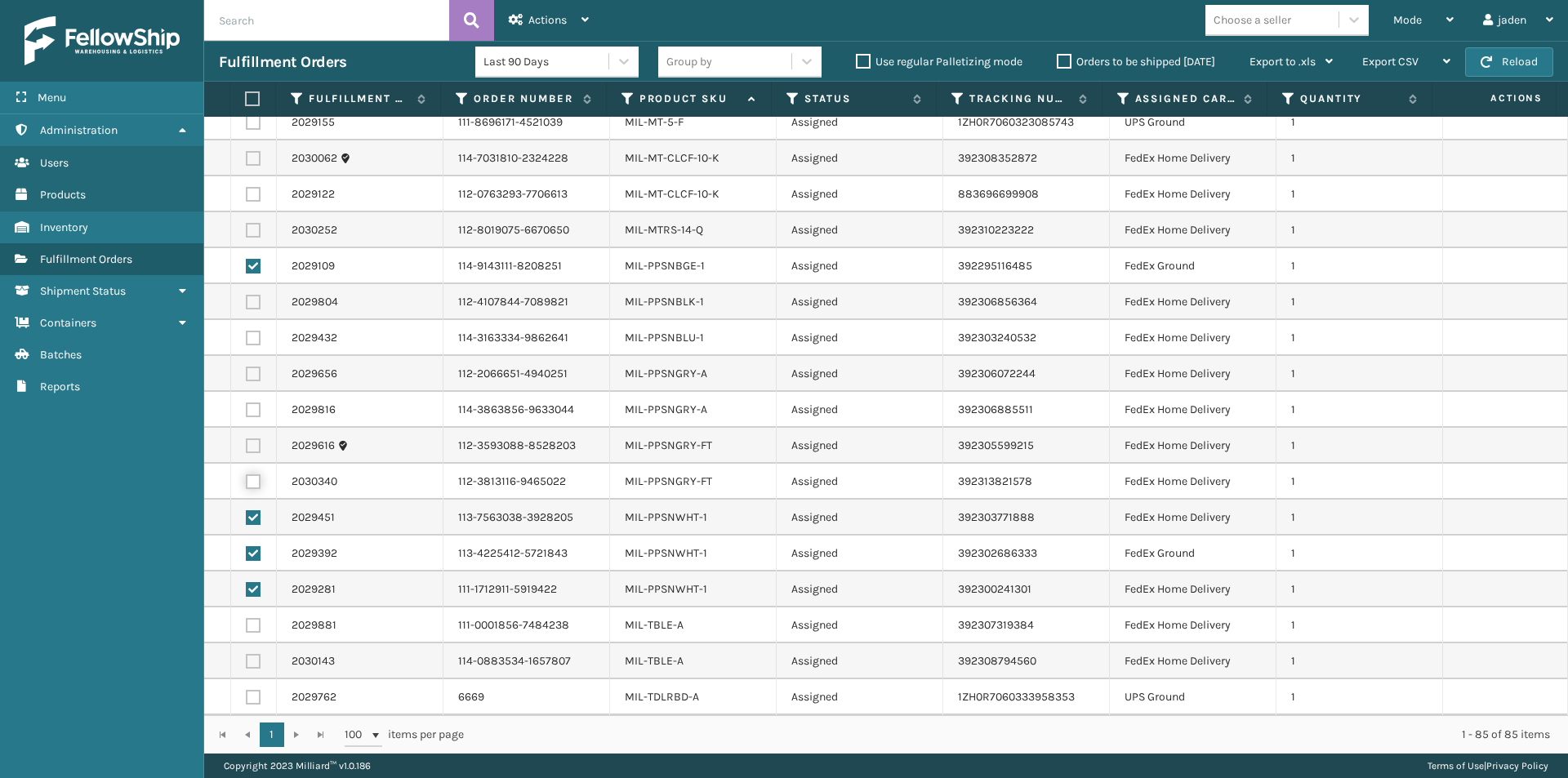
click at [247, 482] on input "checkbox" at bounding box center [246, 479] width 1 height 11
checkbox input "true"
click at [247, 446] on label at bounding box center [253, 446] width 15 height 15
click at [247, 446] on input "checkbox" at bounding box center [246, 444] width 1 height 11
checkbox input "true"
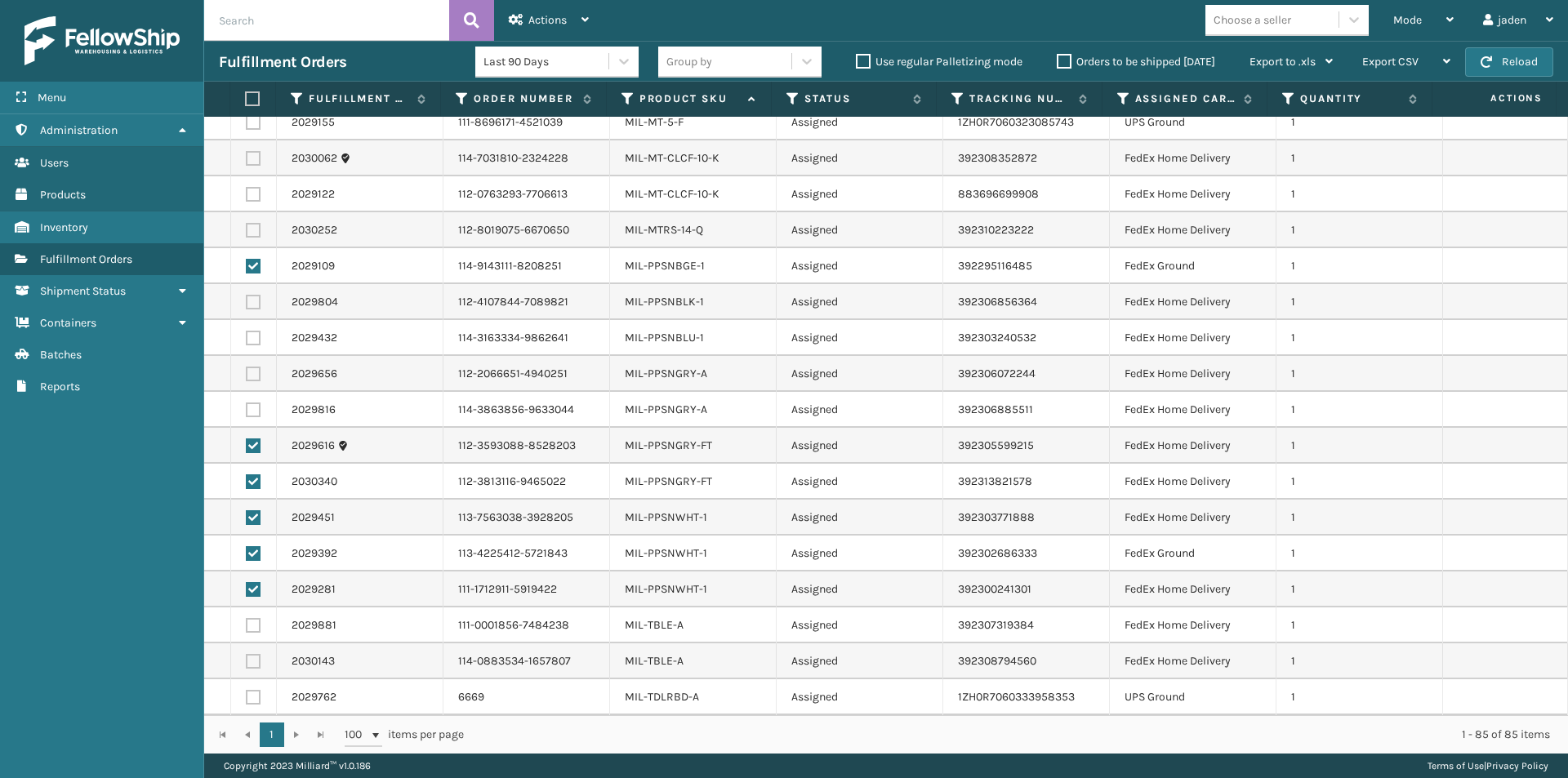
click at [252, 411] on label at bounding box center [253, 409] width 15 height 15
click at [247, 411] on input "checkbox" at bounding box center [246, 407] width 1 height 11
checkbox input "true"
click at [249, 372] on label at bounding box center [253, 374] width 15 height 15
click at [247, 372] on input "checkbox" at bounding box center [246, 372] width 1 height 11
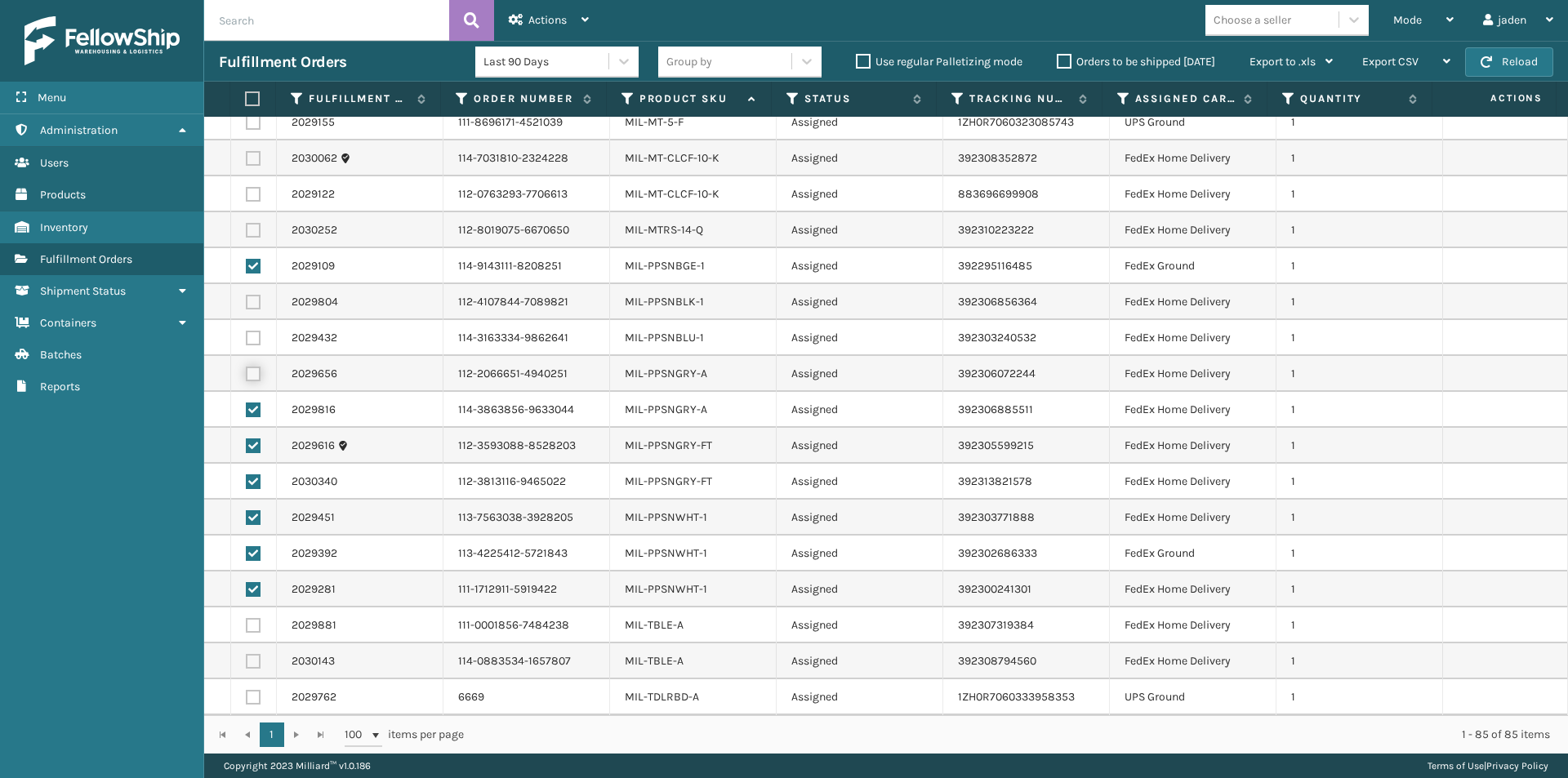
checkbox input "true"
click at [249, 337] on label at bounding box center [253, 338] width 15 height 15
click at [247, 337] on input "checkbox" at bounding box center [246, 336] width 1 height 11
checkbox input "true"
click at [255, 293] on td at bounding box center [254, 303] width 45 height 36
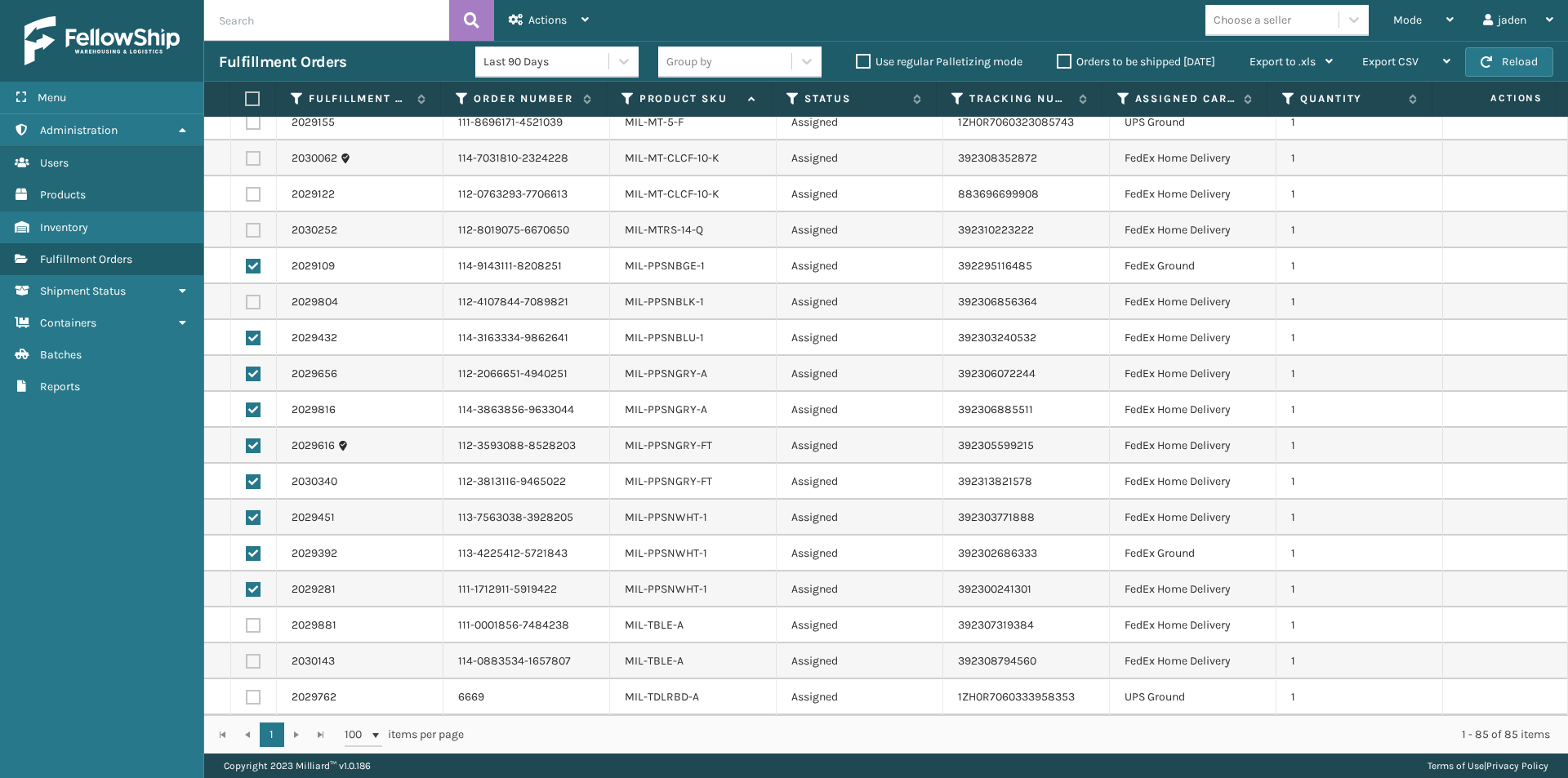
click at [254, 299] on label at bounding box center [253, 302] width 15 height 15
click at [247, 299] on input "checkbox" at bounding box center [246, 300] width 1 height 11
checkbox input "true"
click at [544, 16] on span "Actions" at bounding box center [548, 20] width 39 height 14
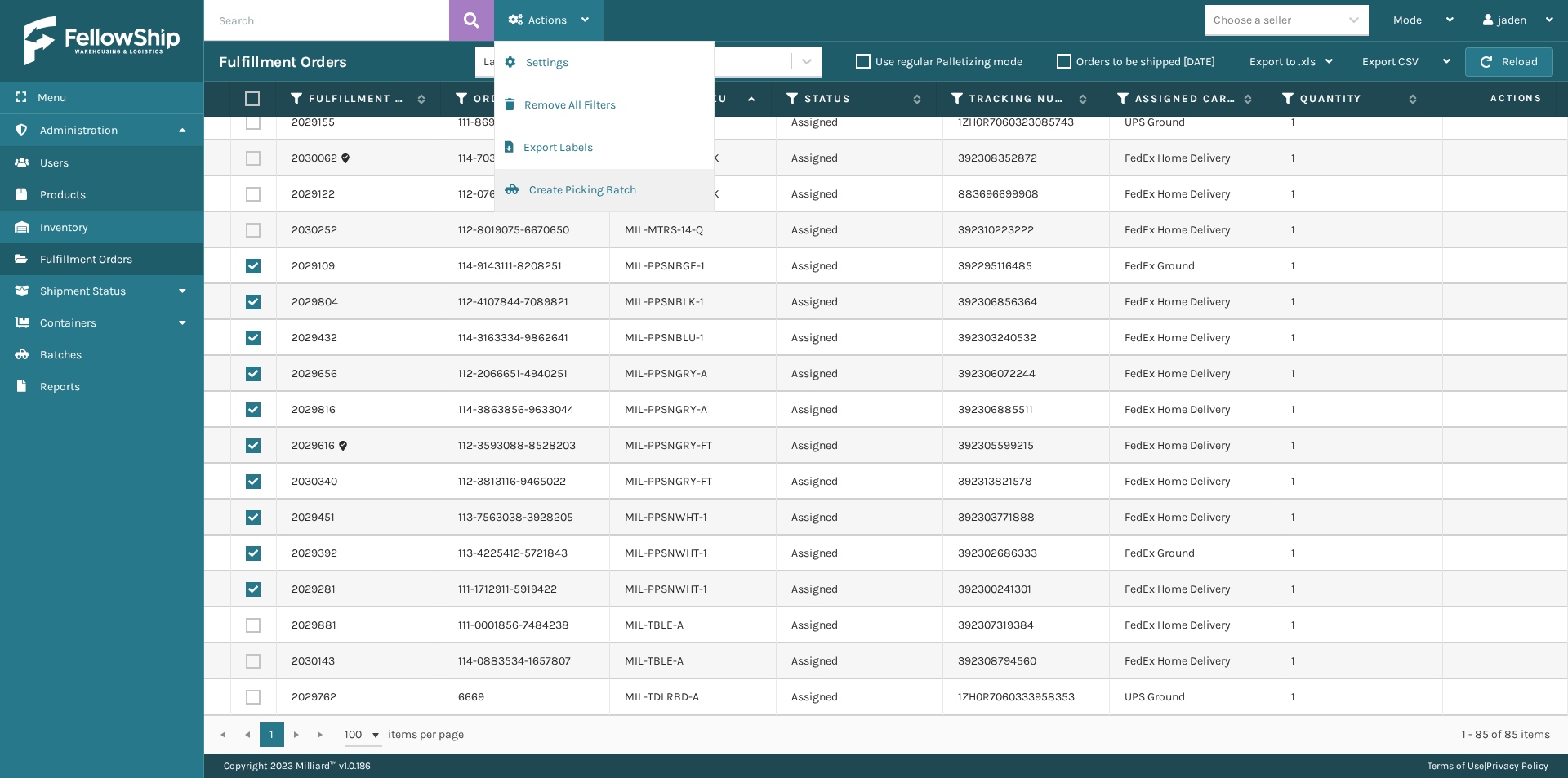
click at [568, 191] on button "Create Picking Batch" at bounding box center [604, 190] width 218 height 43
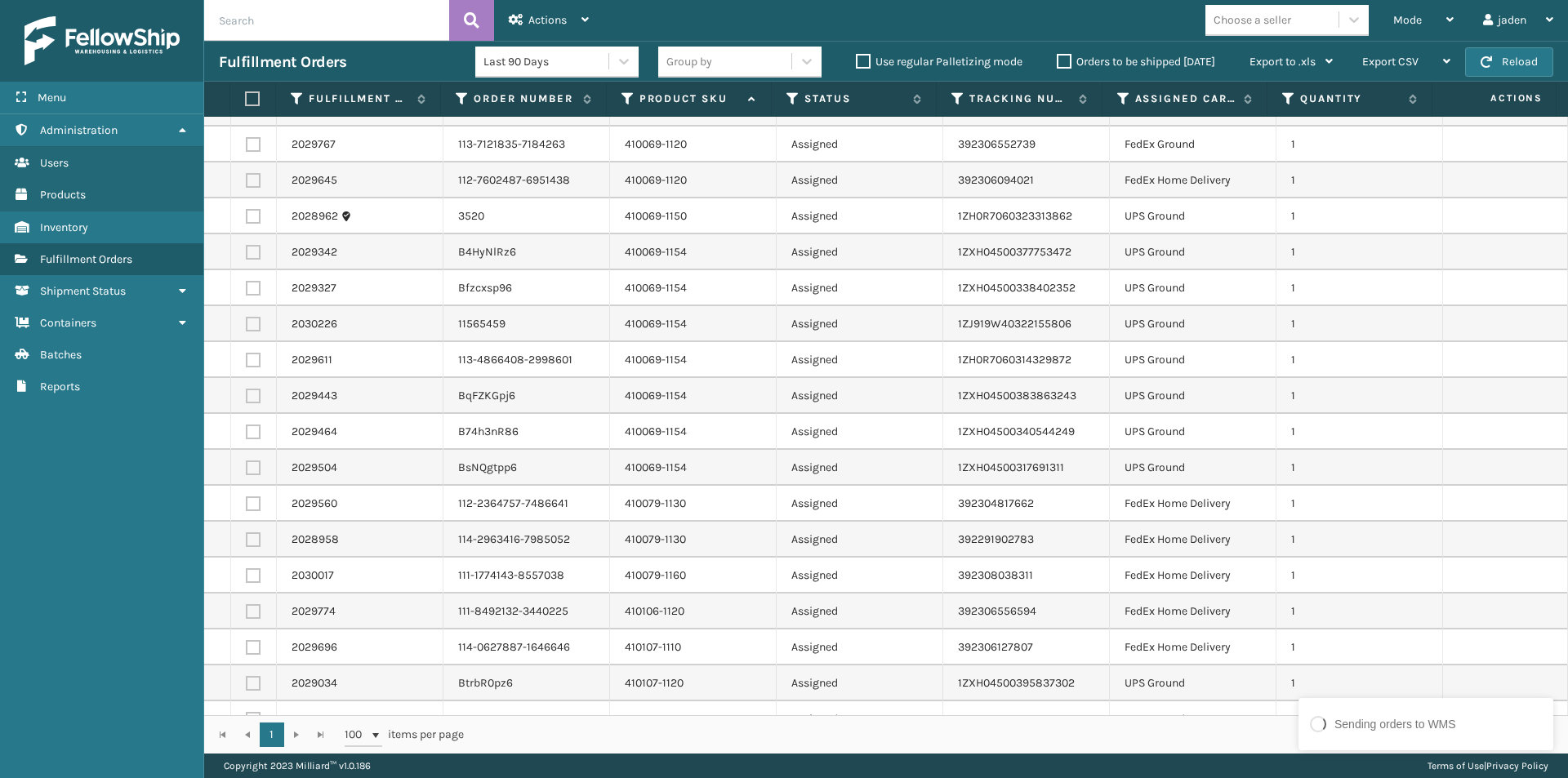
scroll to position [327, 0]
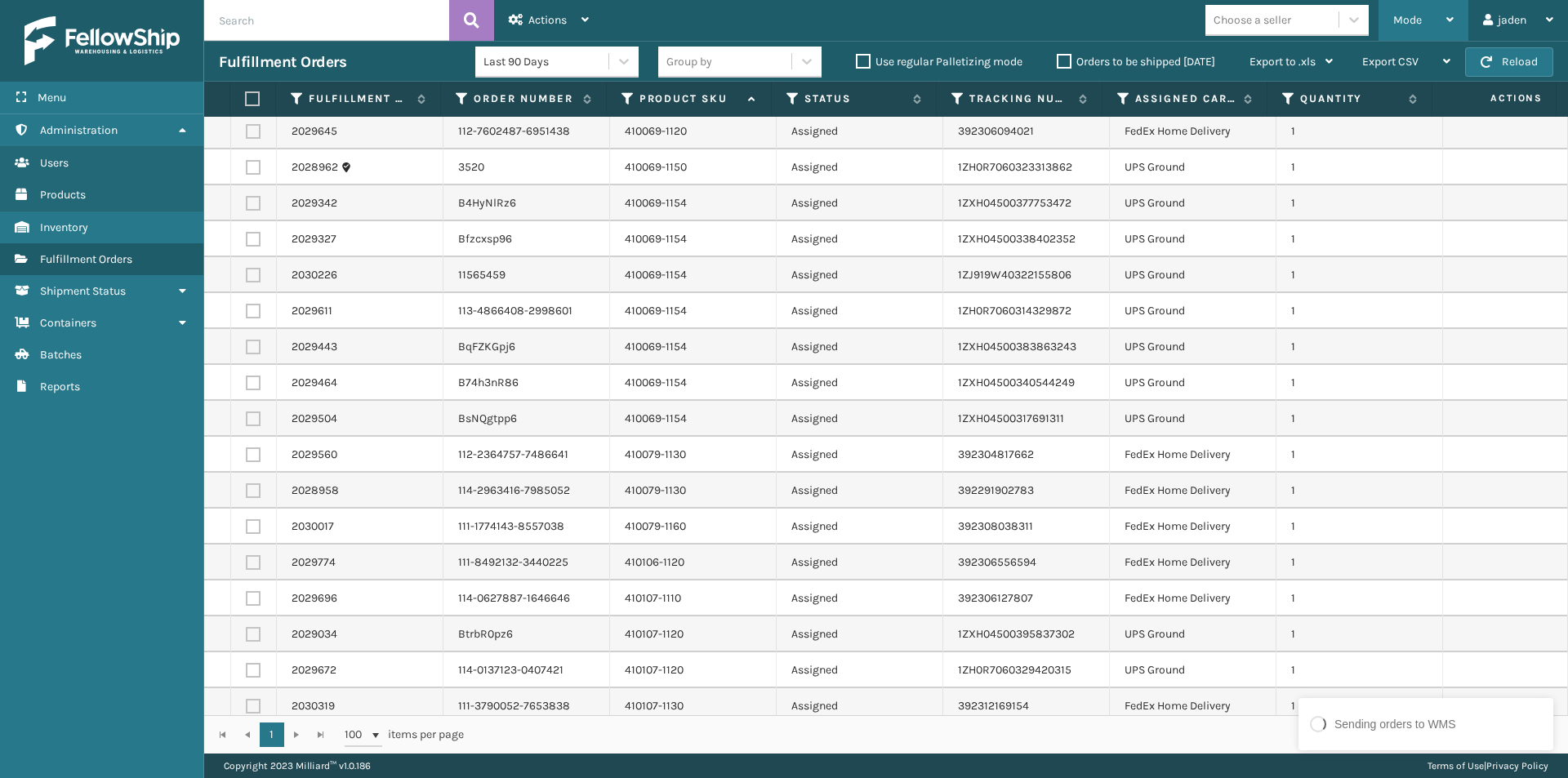
click at [1417, 26] on span "Mode" at bounding box center [1408, 20] width 29 height 14
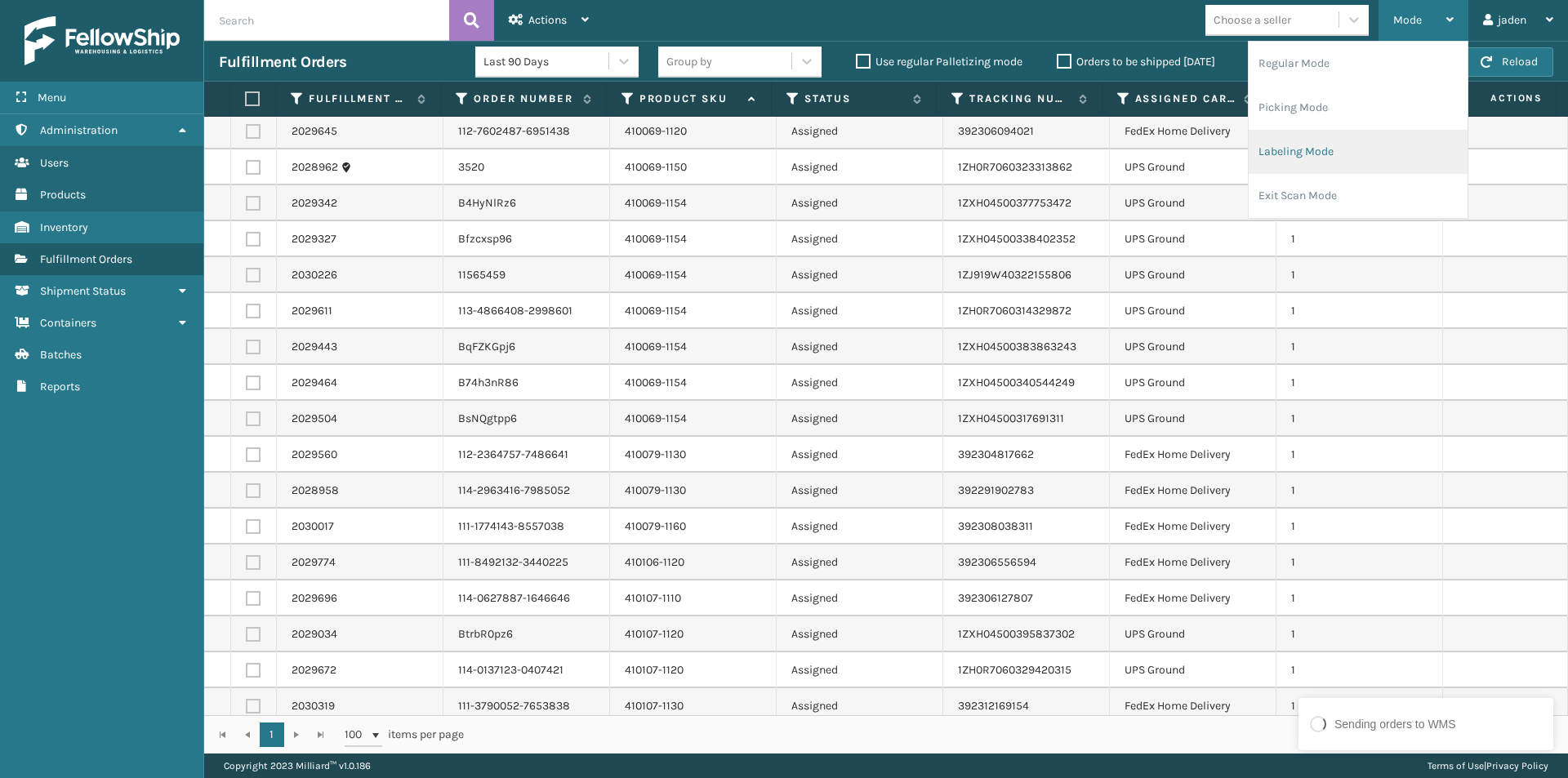
click at [1339, 140] on li "Labeling Mode" at bounding box center [1357, 151] width 218 height 44
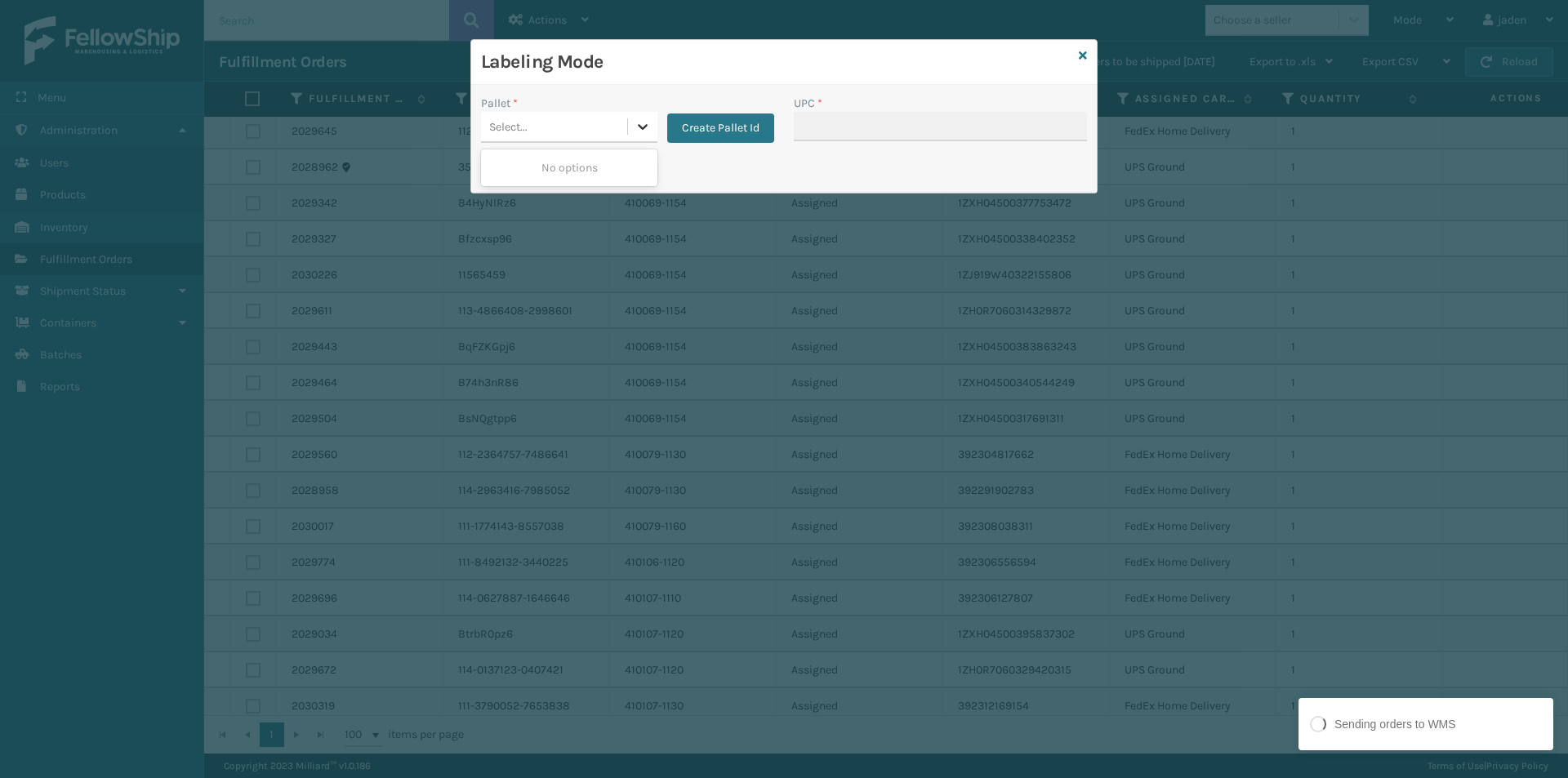
click at [633, 121] on div at bounding box center [643, 127] width 30 height 30
click at [755, 133] on button "Create Pallet Id" at bounding box center [721, 129] width 107 height 30
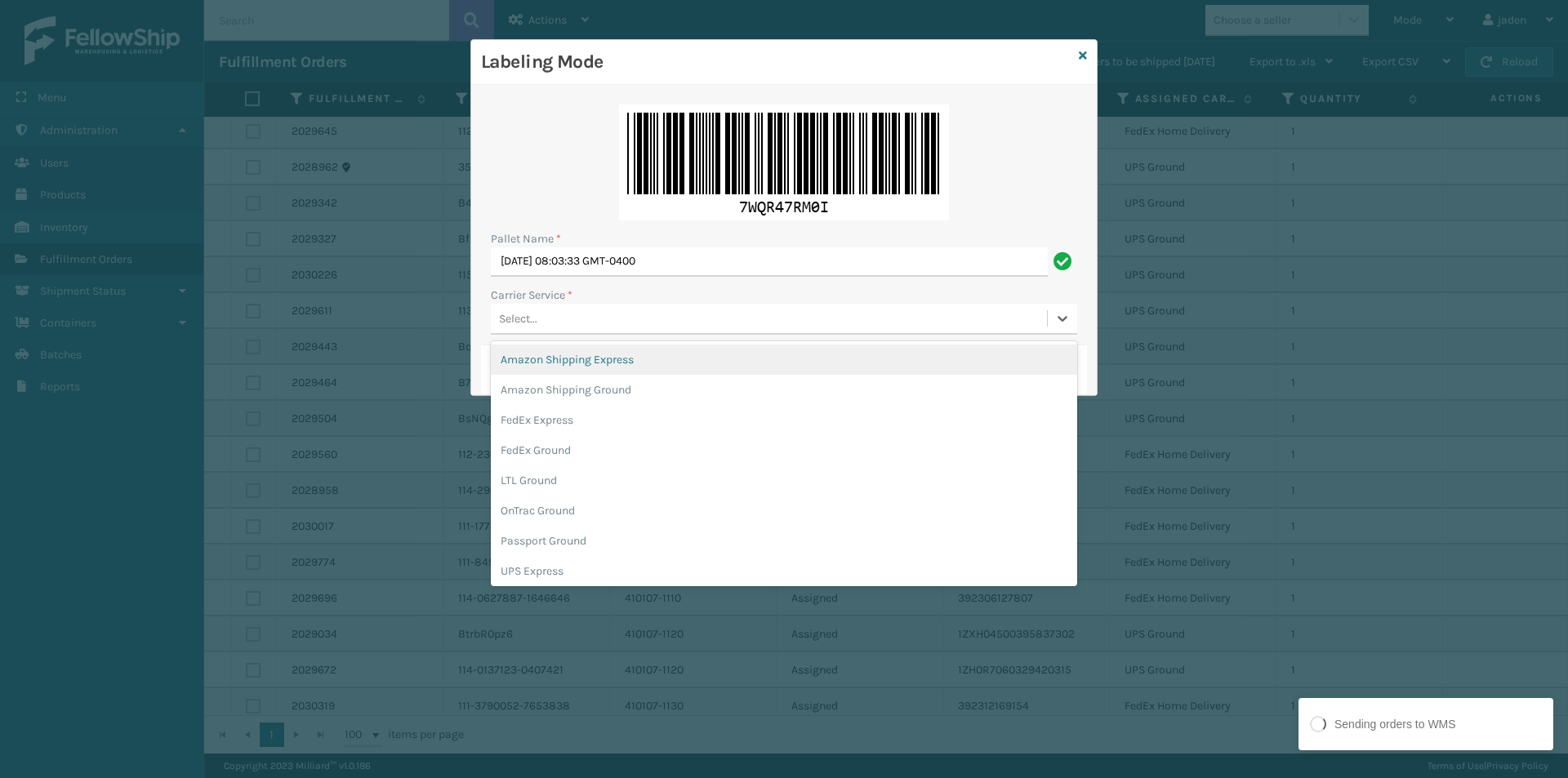
click at [706, 327] on div "Select..." at bounding box center [769, 318] width 557 height 27
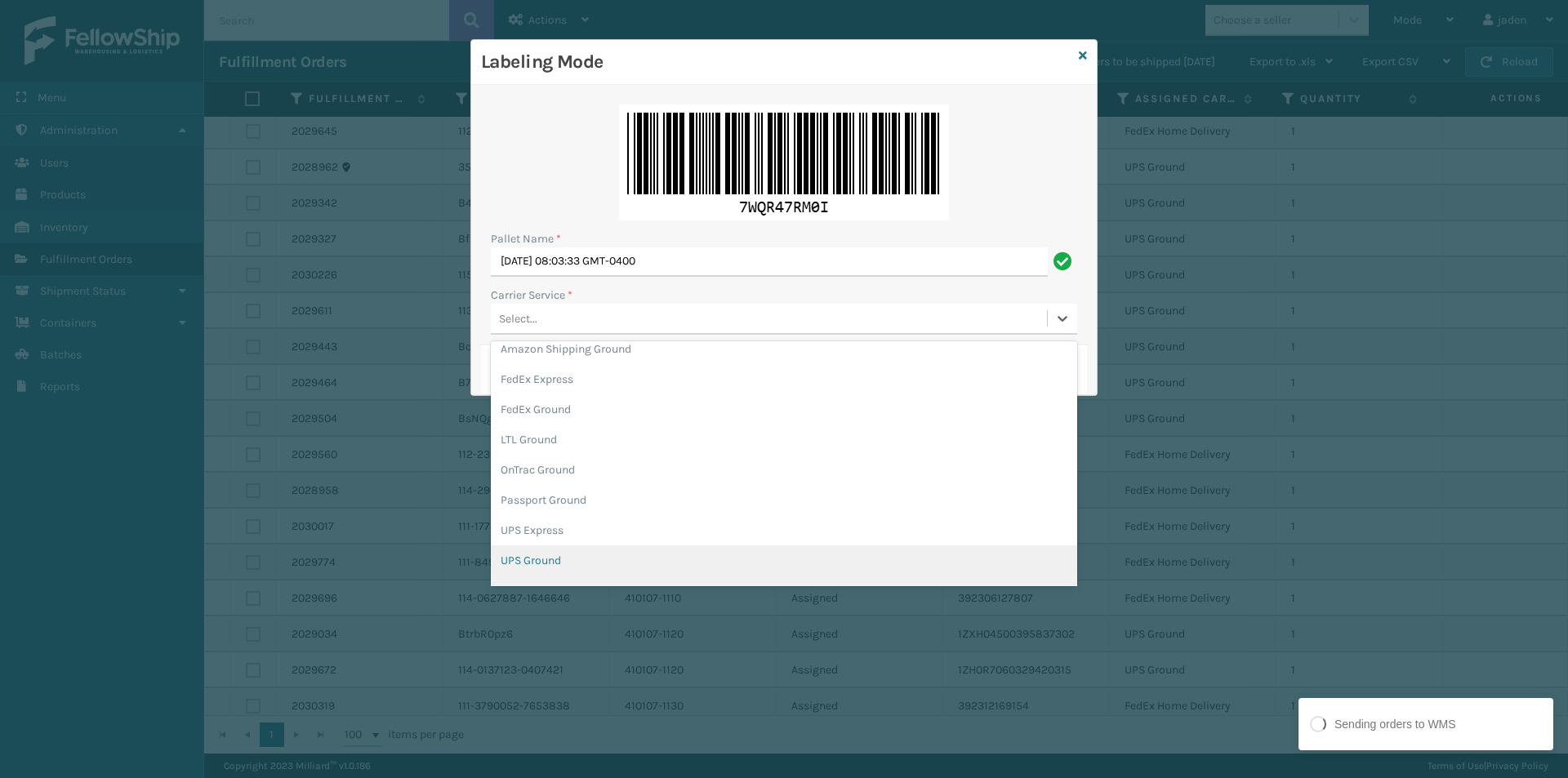
scroll to position [94, 0]
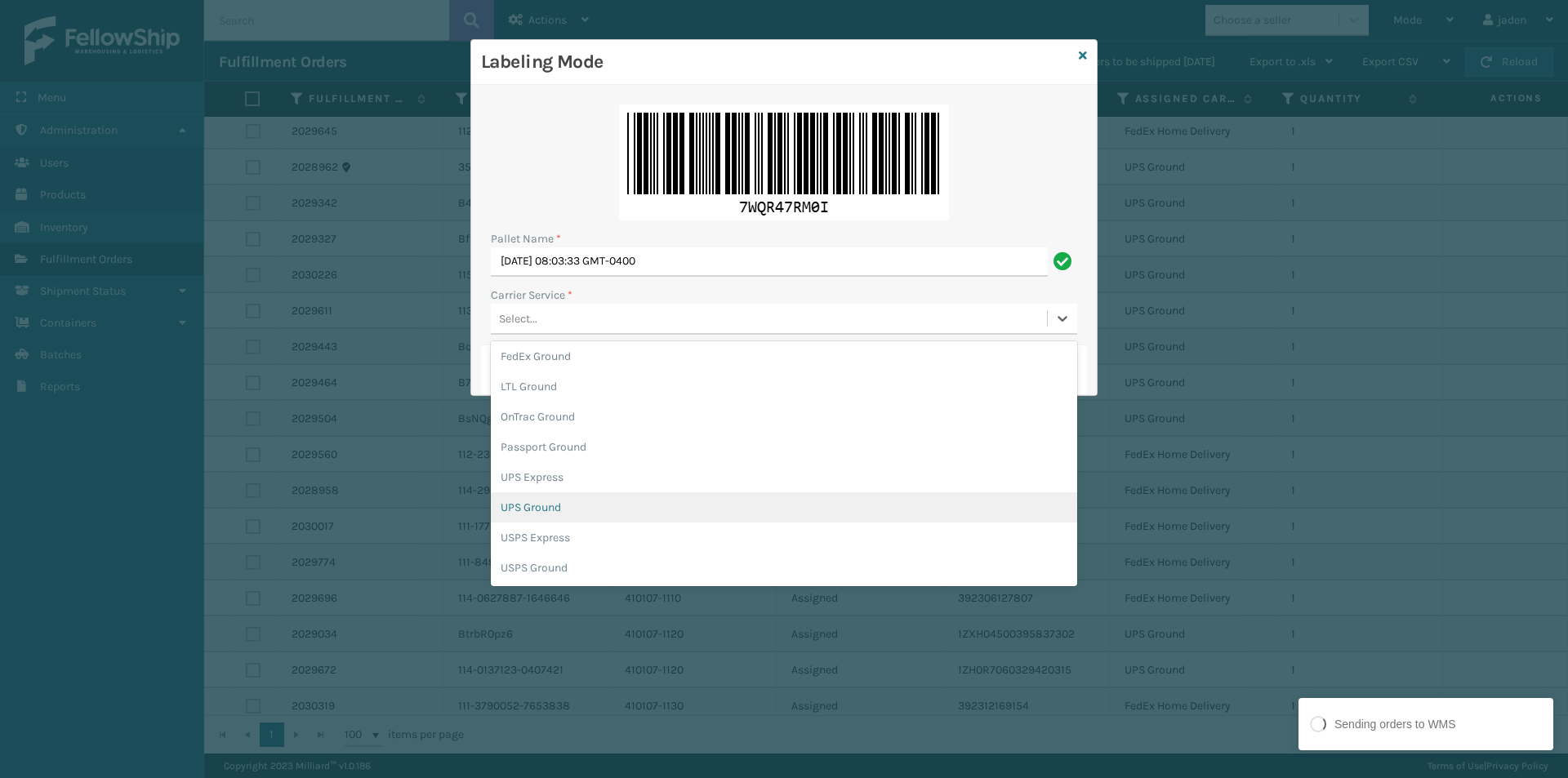
click at [520, 510] on div "UPS Ground" at bounding box center [784, 507] width 586 height 31
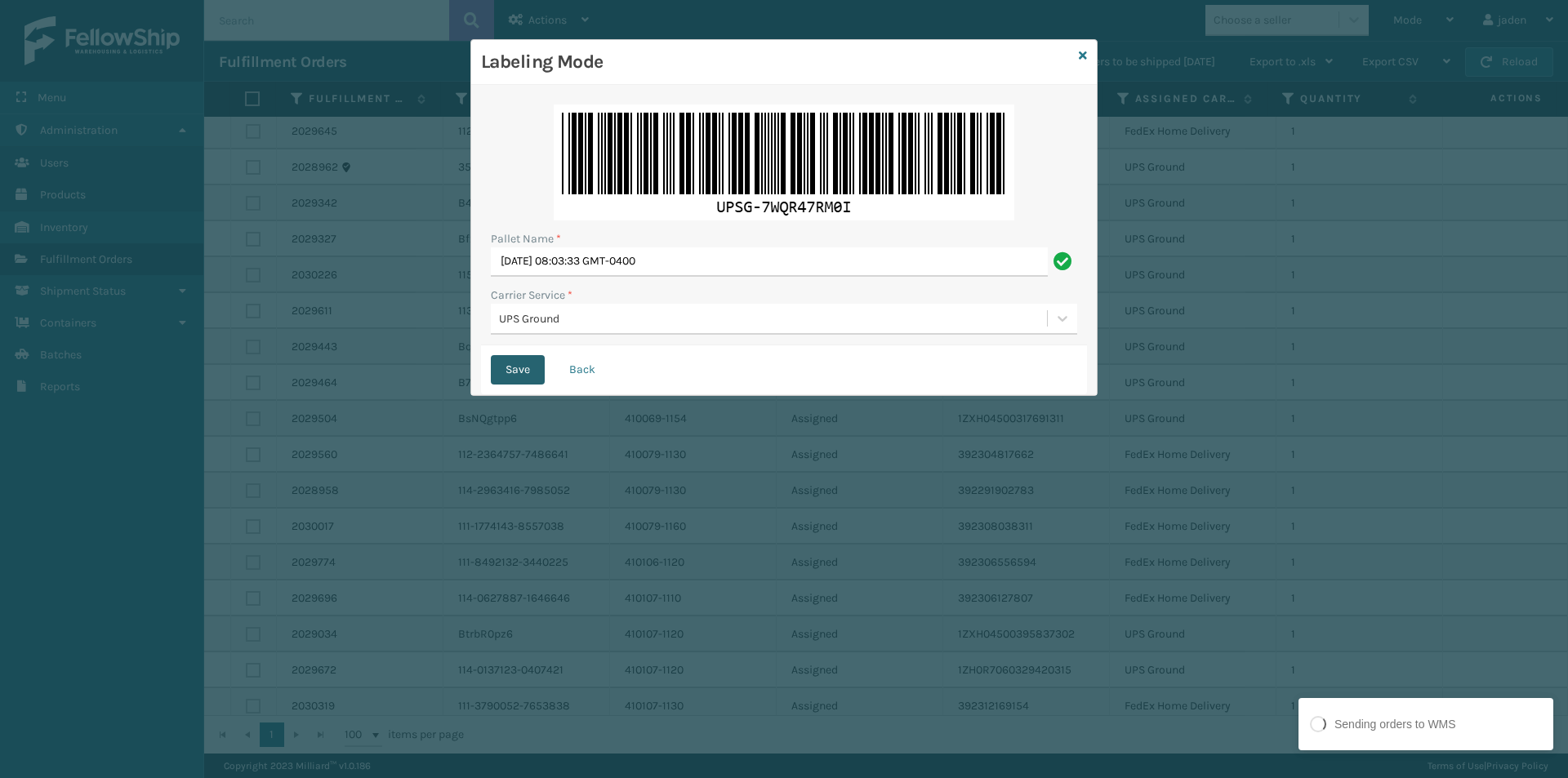
click at [514, 369] on button "Save" at bounding box center [518, 370] width 54 height 30
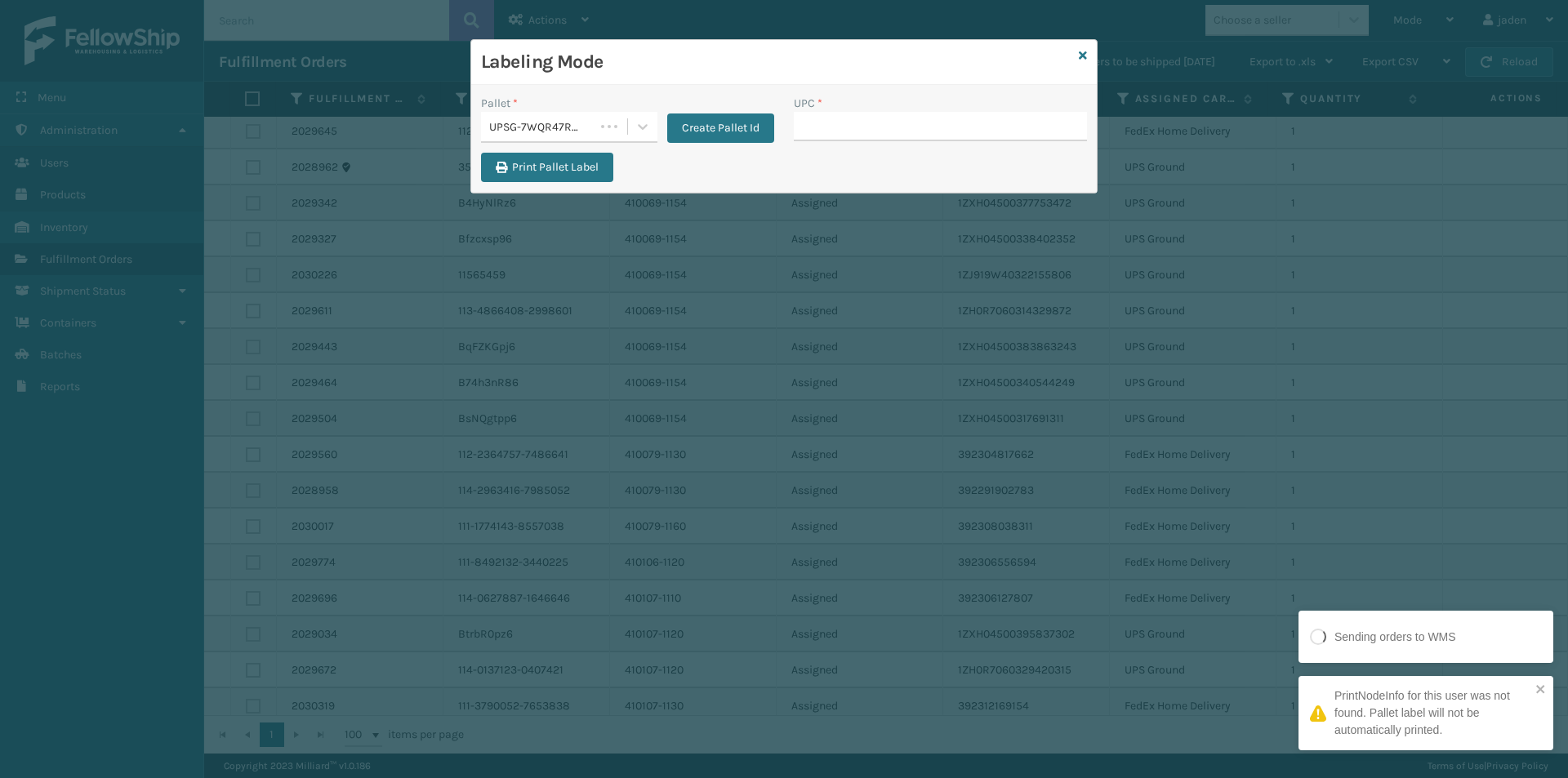
click at [722, 139] on button "Create Pallet Id" at bounding box center [721, 129] width 107 height 30
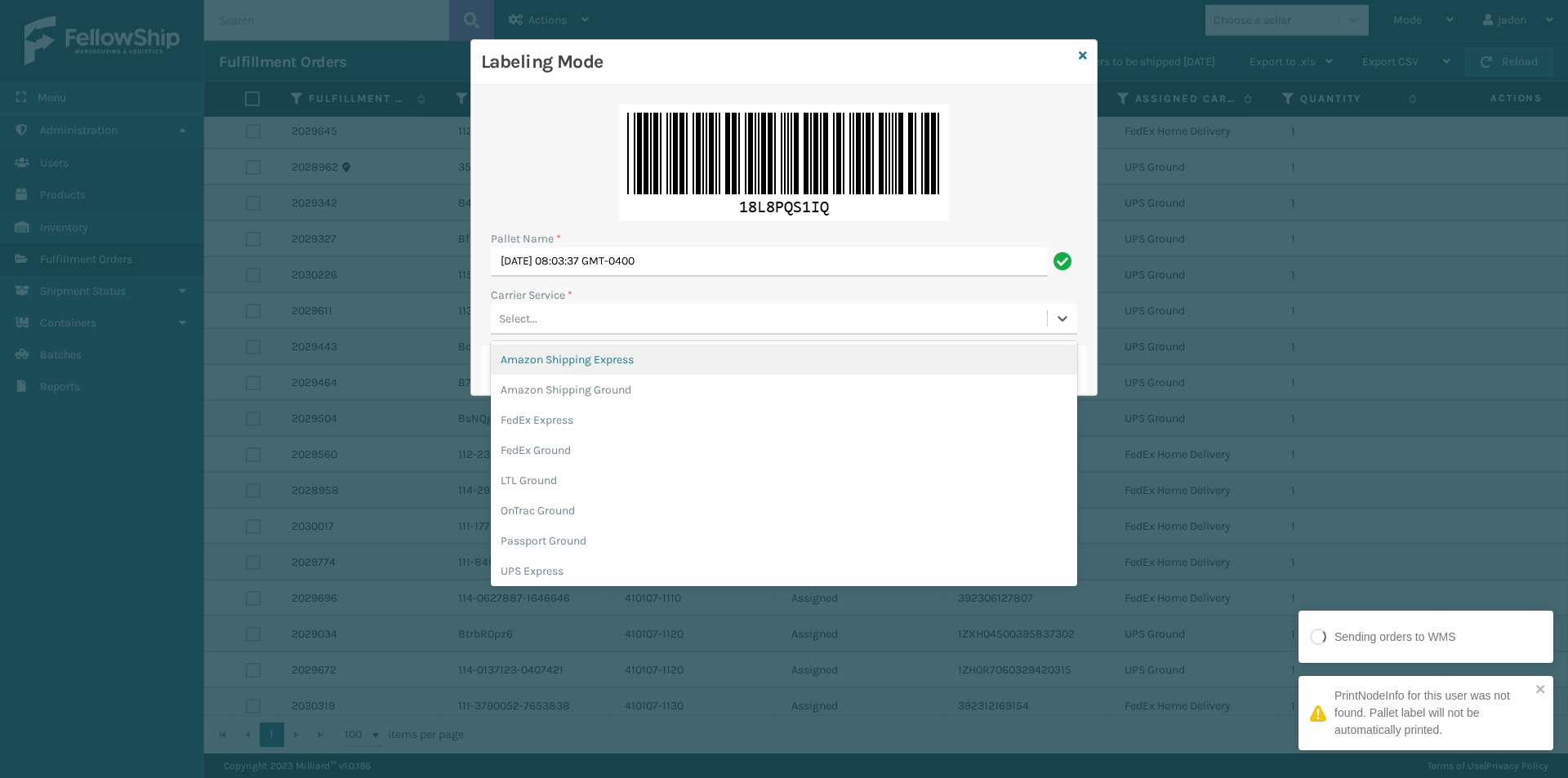
click at [643, 318] on div "Select..." at bounding box center [769, 318] width 557 height 27
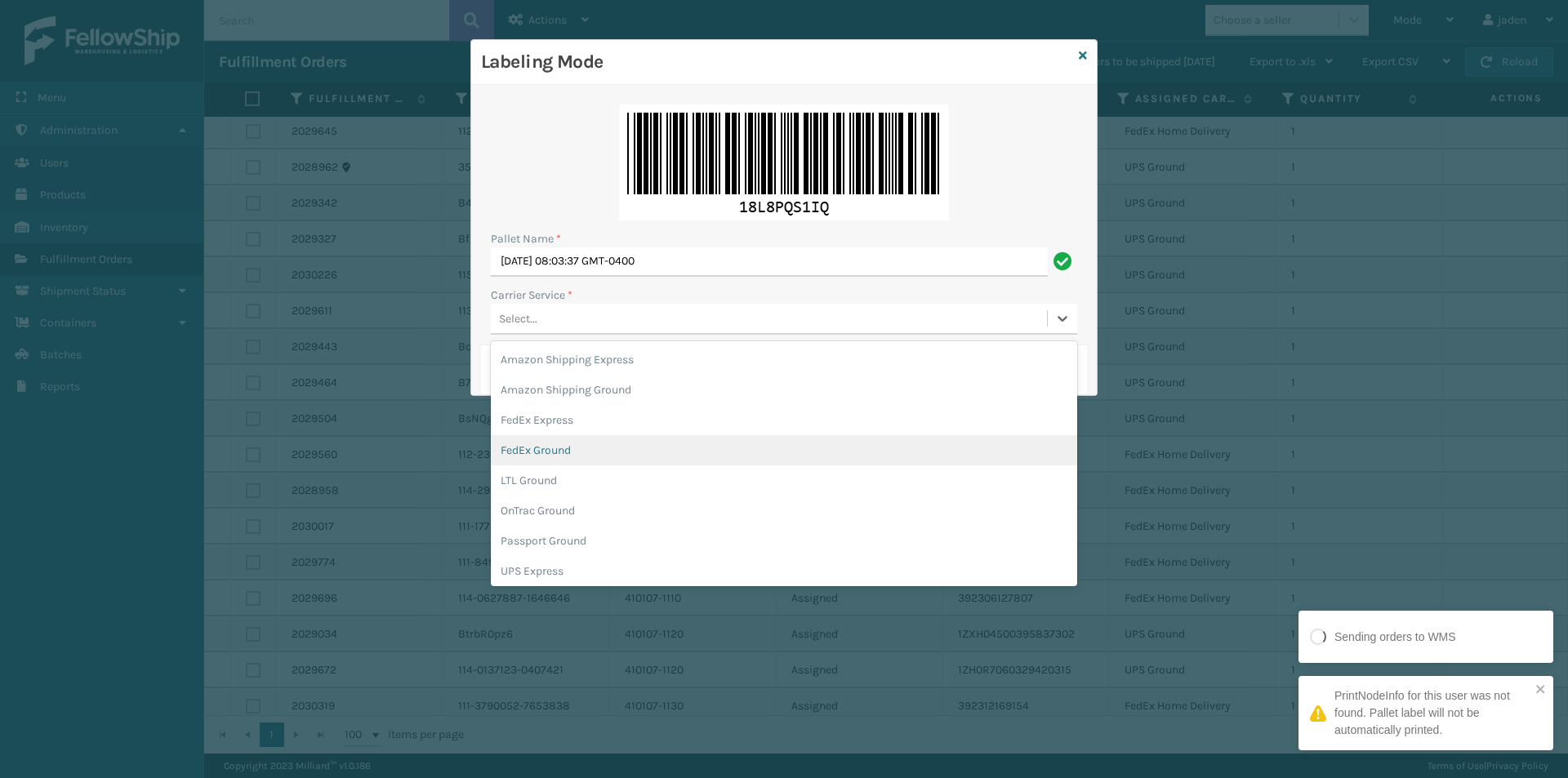
click at [560, 449] on div "FedEx Ground" at bounding box center [784, 450] width 586 height 31
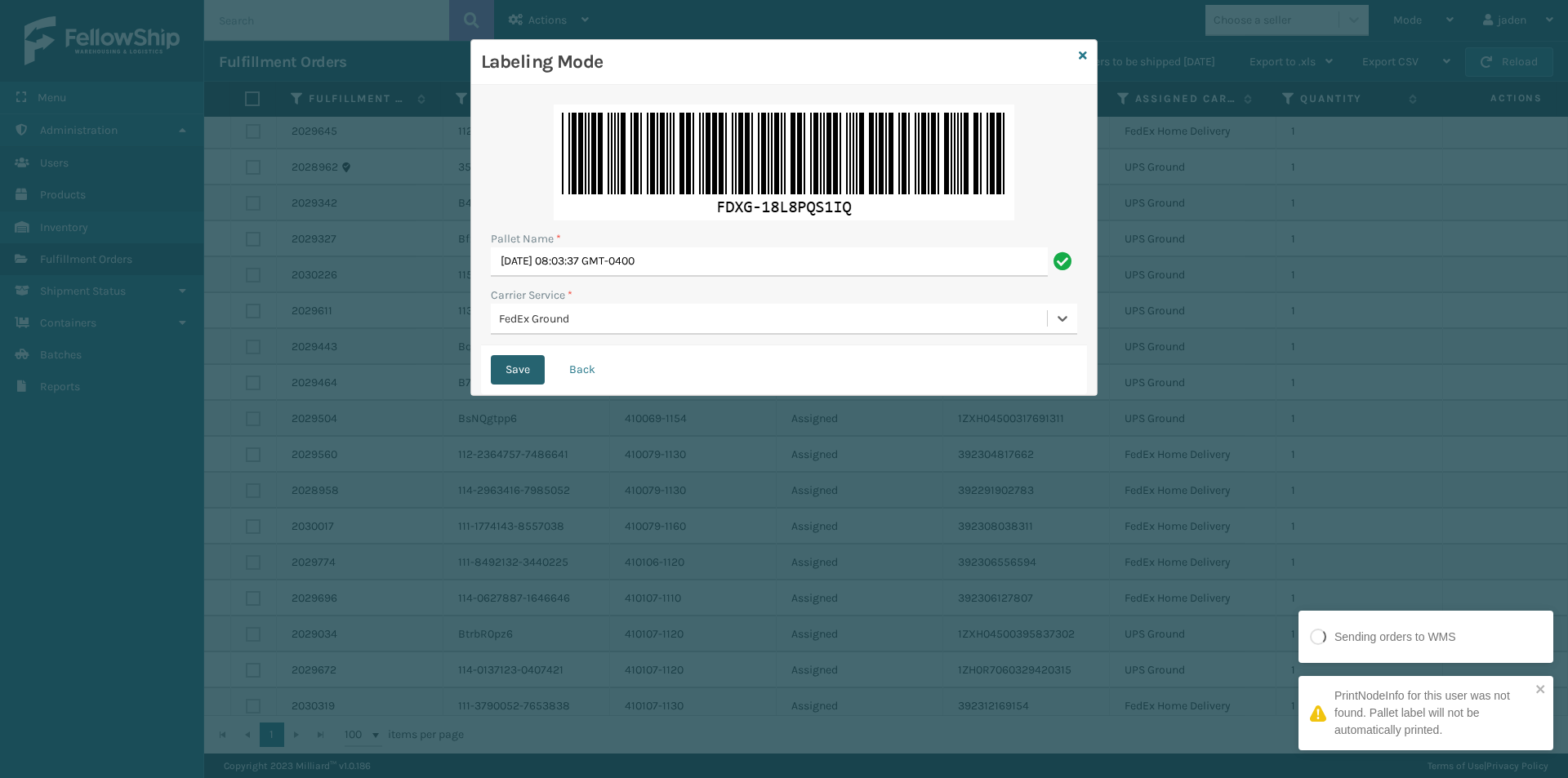
click at [520, 369] on button "Save" at bounding box center [518, 370] width 54 height 30
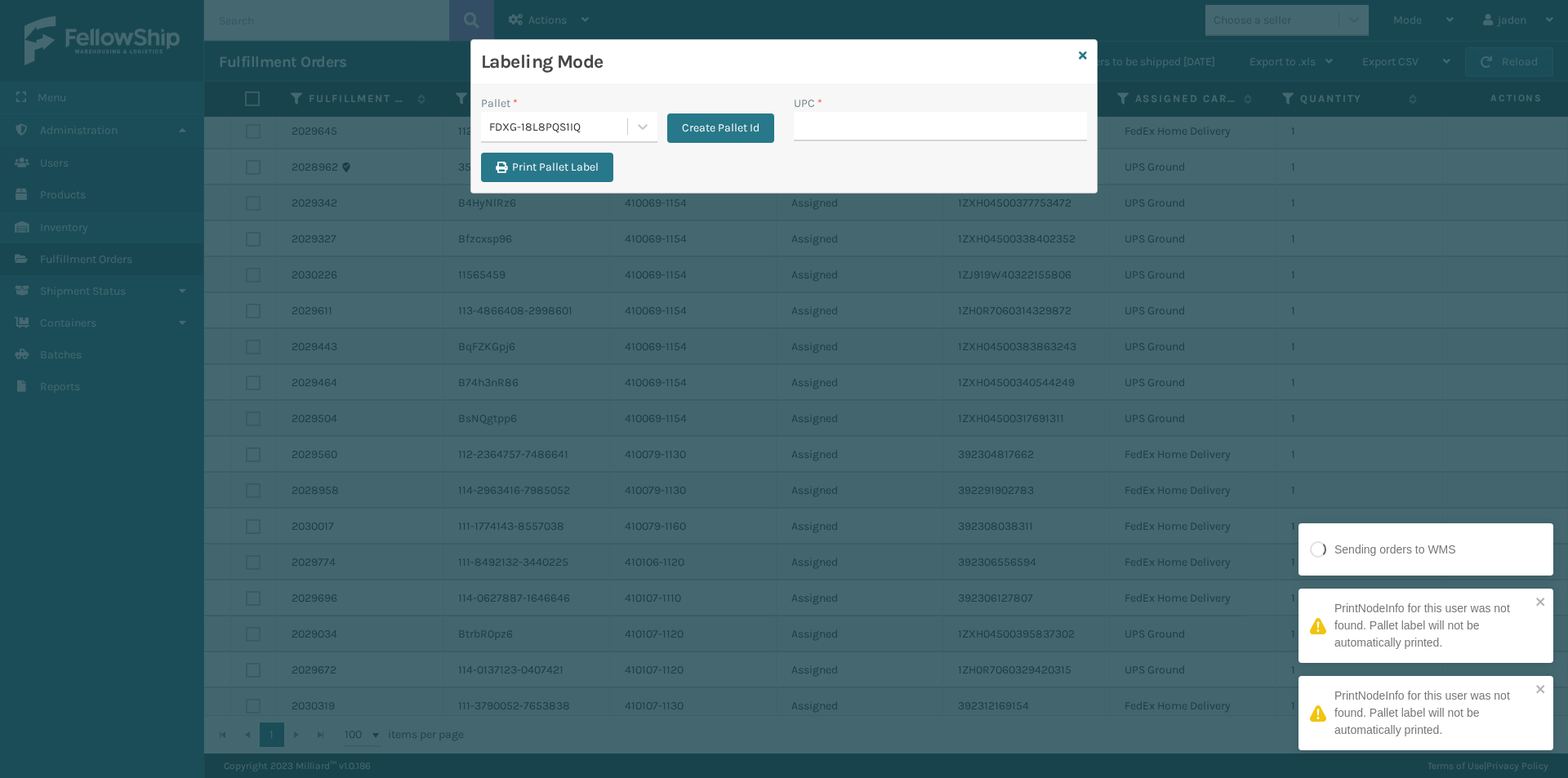
click at [623, 128] on div "FDXG-18L8PQS1IQ" at bounding box center [559, 127] width 139 height 17
click at [536, 167] on div "FDXG-18L8PQS1IQ" at bounding box center [569, 172] width 176 height 38
click at [807, 126] on input "UPC *" at bounding box center [940, 127] width 294 height 30
